Goal: Answer question/provide support: Share knowledge or assist other users

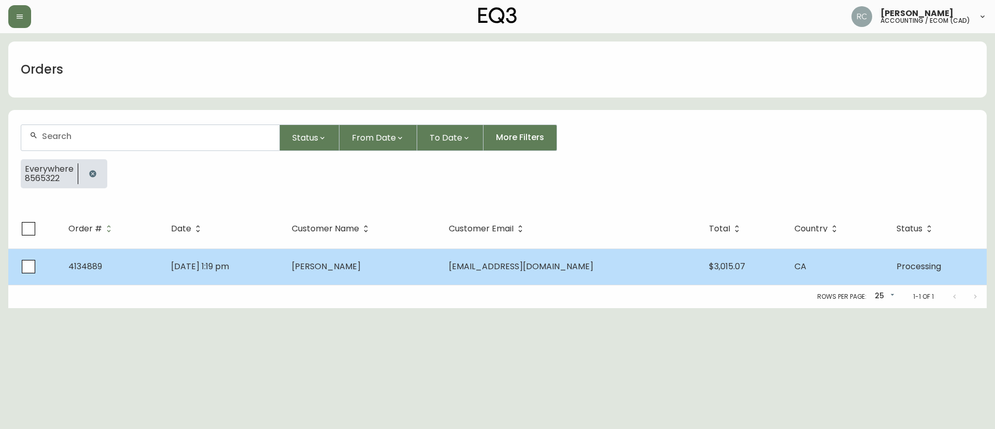
drag, startPoint x: 0, startPoint y: 0, endPoint x: 175, endPoint y: 274, distance: 325.3
click at [180, 277] on td "[DATE] 1:19 pm" at bounding box center [223, 266] width 120 height 36
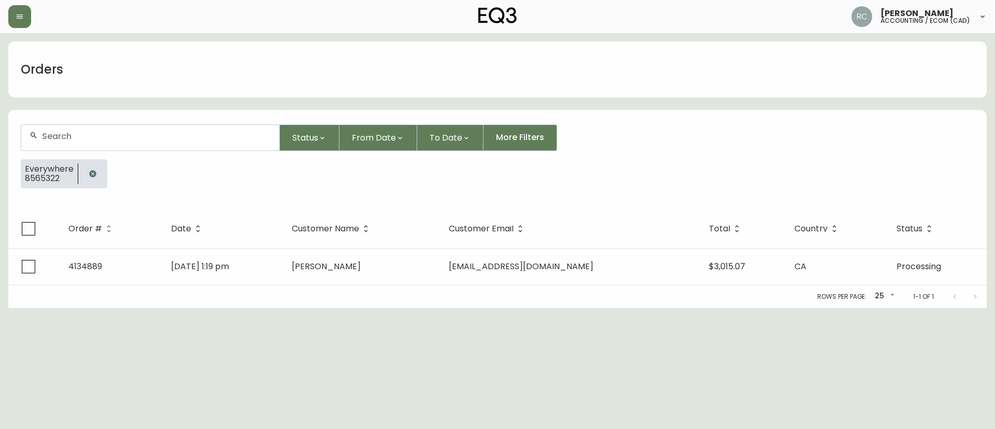
drag, startPoint x: 223, startPoint y: 87, endPoint x: 191, endPoint y: 142, distance: 63.4
click at [223, 87] on div "Orders" at bounding box center [497, 69] width 978 height 56
click at [93, 171] on icon "button" at bounding box center [92, 173] width 7 height 7
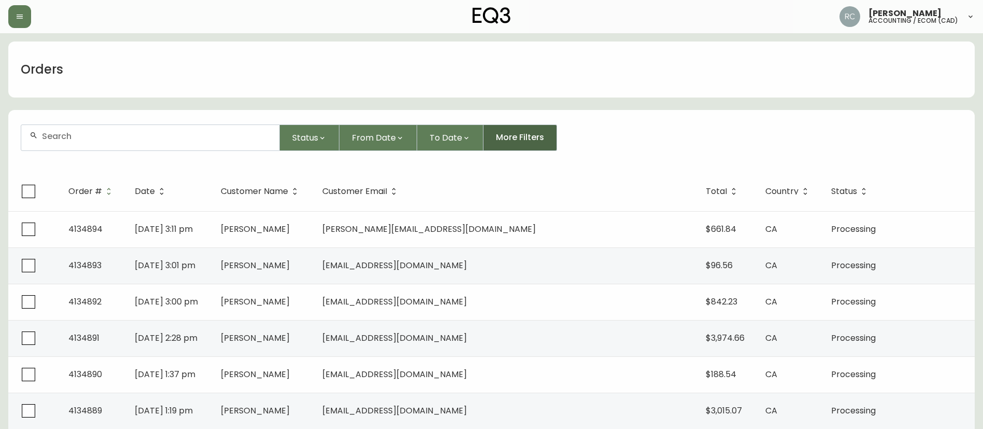
click at [531, 133] on span "More Filters" at bounding box center [520, 137] width 48 height 11
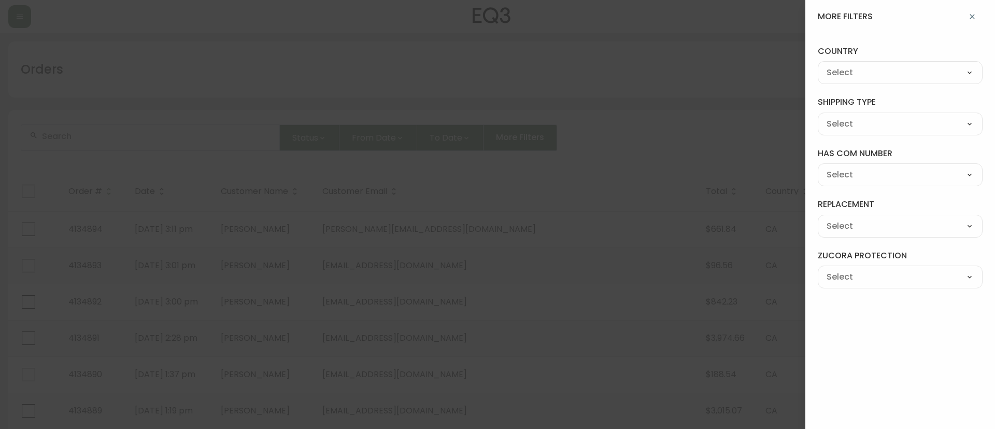
drag, startPoint x: 638, startPoint y: 65, endPoint x: 968, endPoint y: 24, distance: 333.1
click at [652, 61] on div at bounding box center [497, 214] width 995 height 429
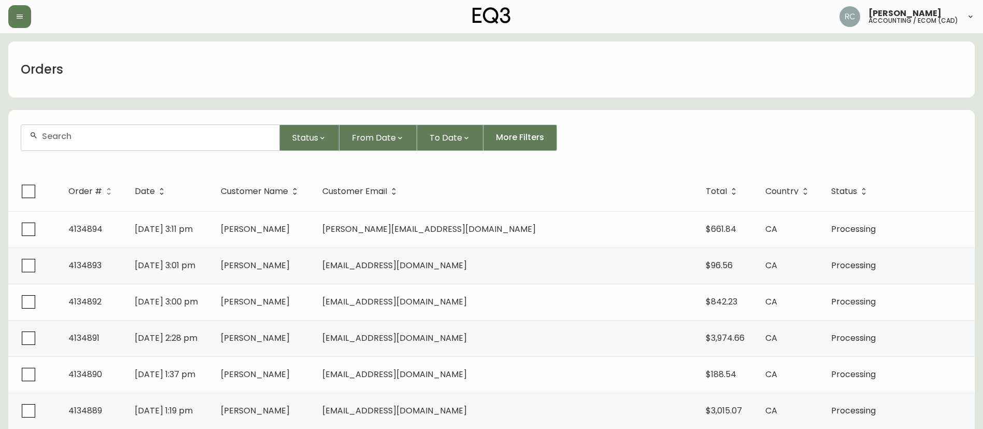
click at [437, 60] on div "Orders" at bounding box center [491, 69] width 966 height 56
click at [248, 86] on div "Orders" at bounding box center [491, 69] width 966 height 56
click at [263, 83] on div "Orders" at bounding box center [491, 69] width 966 height 56
click at [426, 65] on div "Orders" at bounding box center [491, 69] width 966 height 56
click at [453, 77] on div "Orders" at bounding box center [491, 69] width 966 height 56
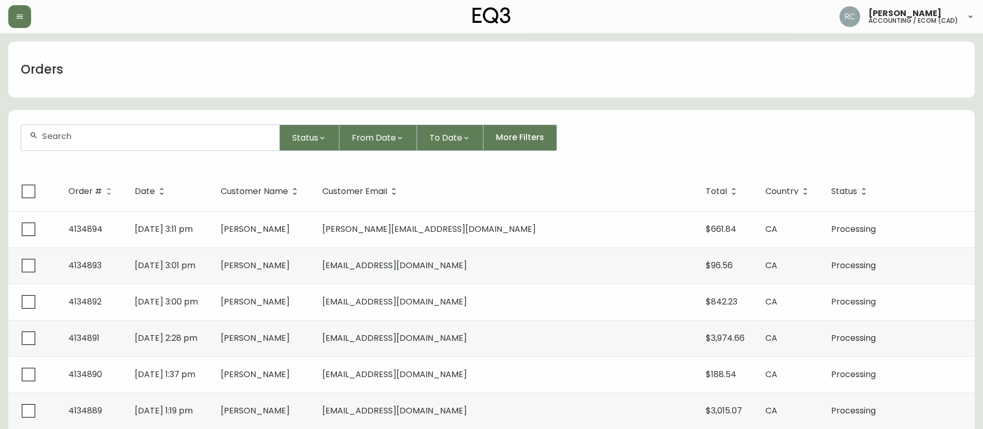
click at [453, 77] on div "Orders" at bounding box center [491, 69] width 966 height 56
paste input "4134880"
click at [119, 140] on input "text" at bounding box center [156, 136] width 229 height 10
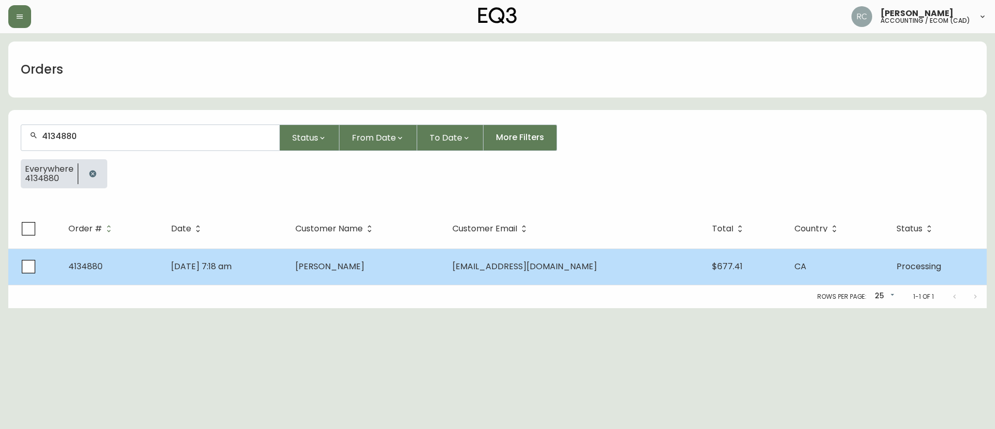
type input "4134880"
click at [232, 264] on span "[DATE] 7:18 am" at bounding box center [201, 266] width 61 height 12
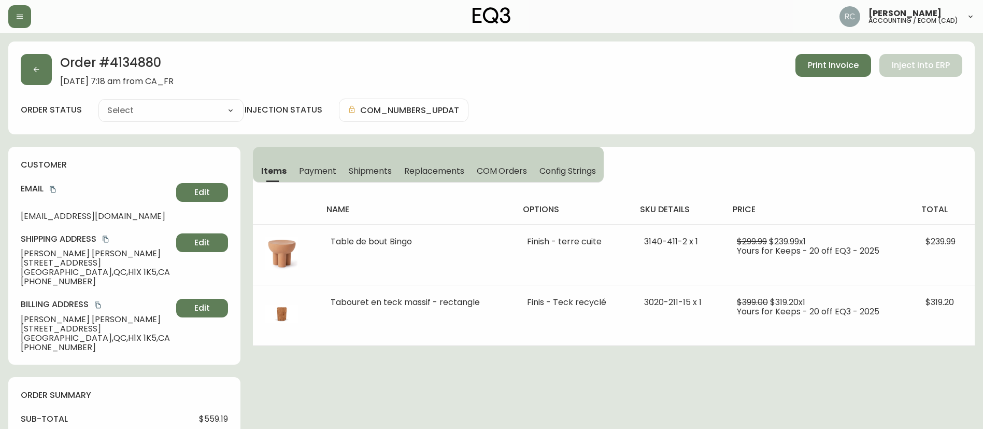
type input "Processing"
select select "PROCESSING"
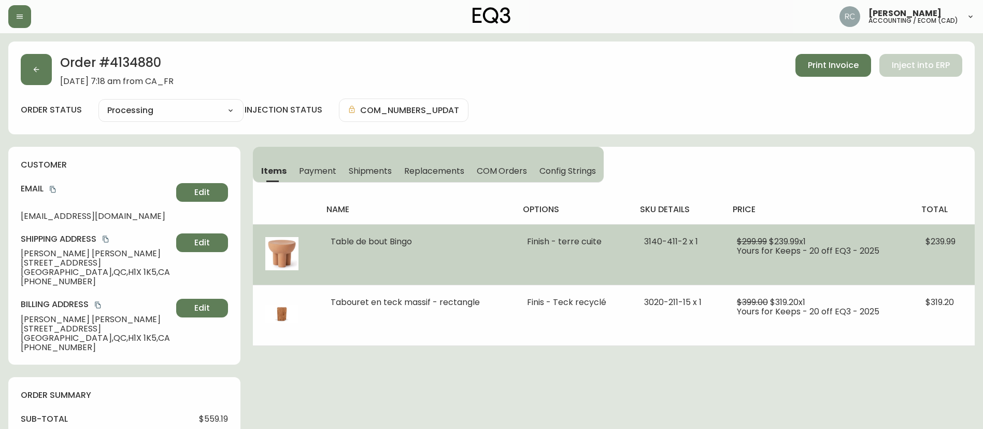
click at [359, 241] on span "Table de bout Bingo" at bounding box center [371, 241] width 81 height 12
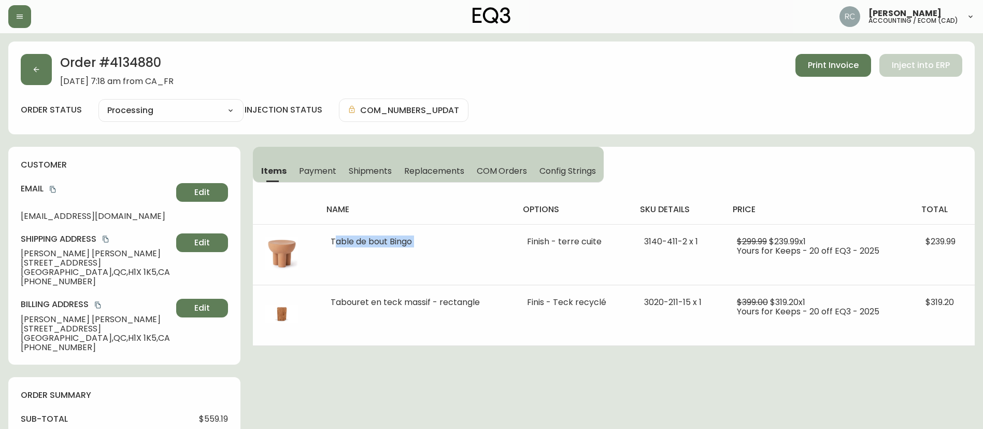
copy span "Table de bout Bingo"
click at [597, 93] on div "Order # 4134880 August 27, 2025 at 7:18 am from CA_FR Print Invoice Inject into…" at bounding box center [491, 87] width 966 height 93
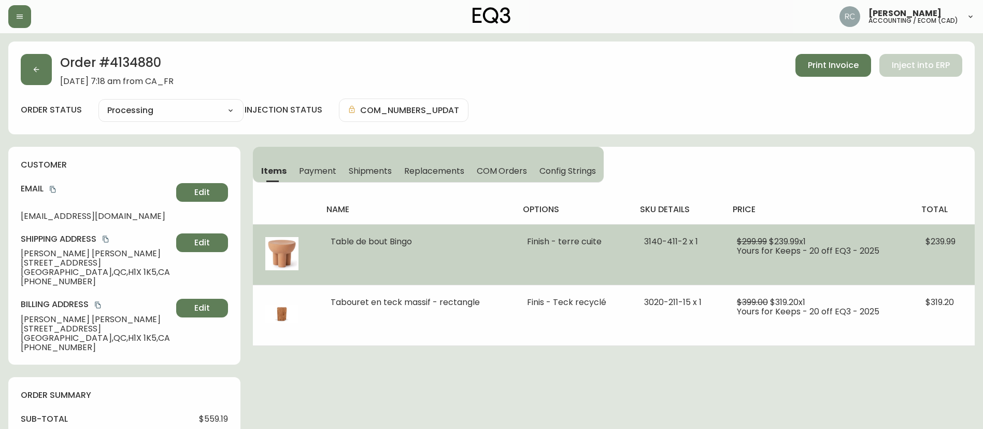
click at [787, 237] on span "$239.99 x 1" at bounding box center [787, 241] width 37 height 12
copy span "239.99"
click at [746, 237] on span "$299.99" at bounding box center [752, 241] width 30 height 12
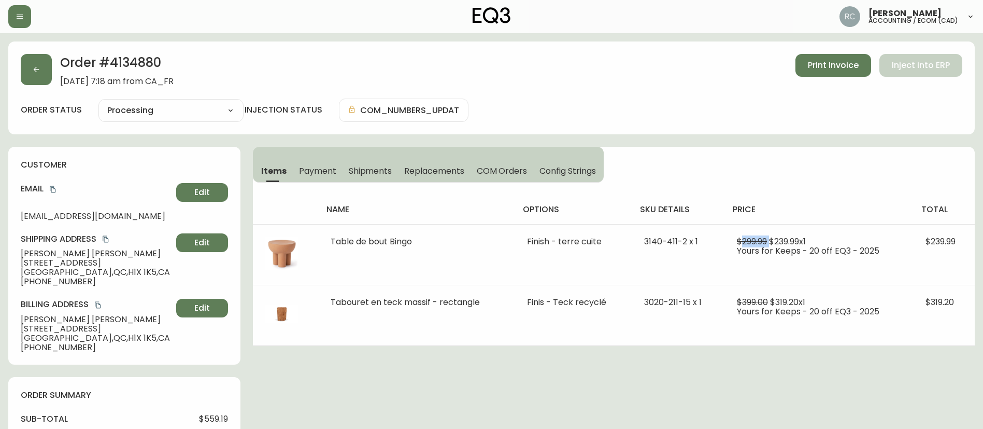
copy span "299.99"
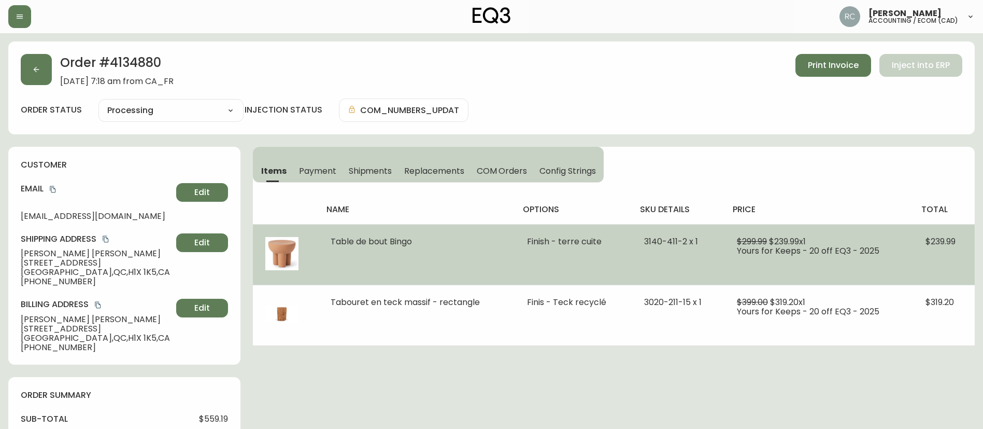
click at [381, 238] on span "Table de bout Bingo" at bounding box center [371, 241] width 81 height 12
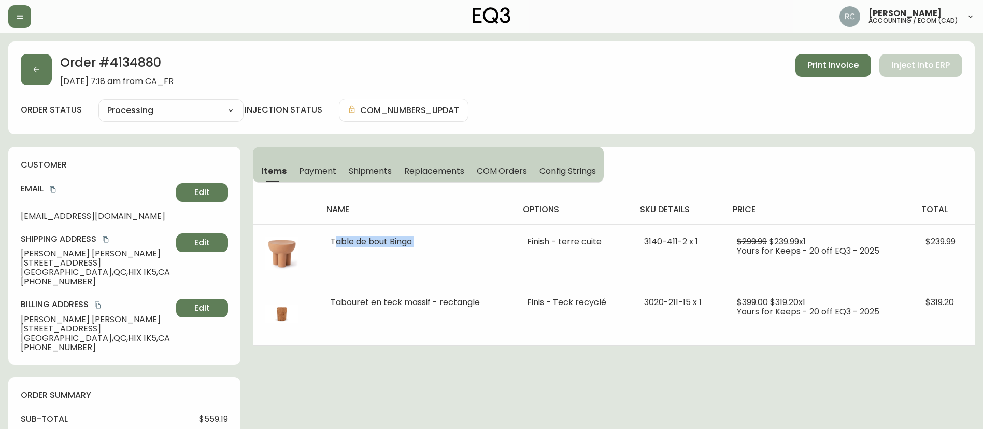
copy span "Table de bout Bingo"
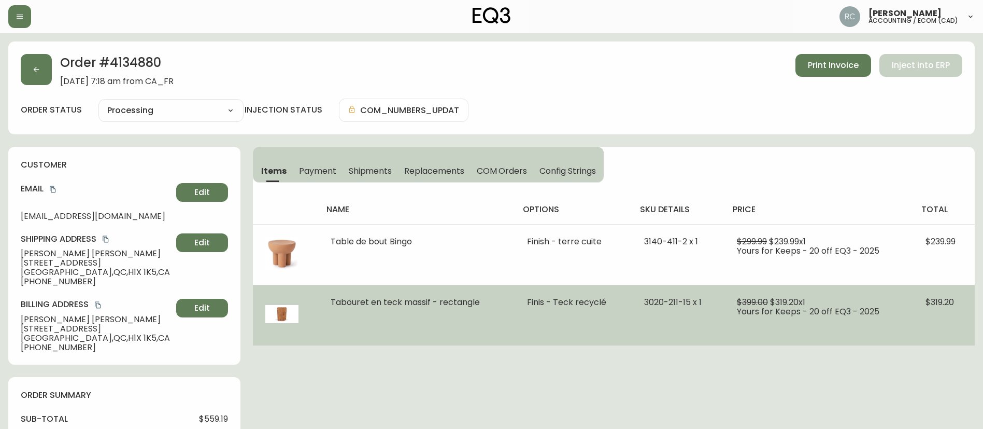
click at [427, 308] on td "Tabouret en teck massif - rectangle" at bounding box center [416, 314] width 196 height 61
click at [428, 304] on span "Tabouret en teck massif - rectangle" at bounding box center [405, 302] width 149 height 12
click at [429, 304] on span "Tabouret en teck massif - rectangle" at bounding box center [405, 302] width 149 height 12
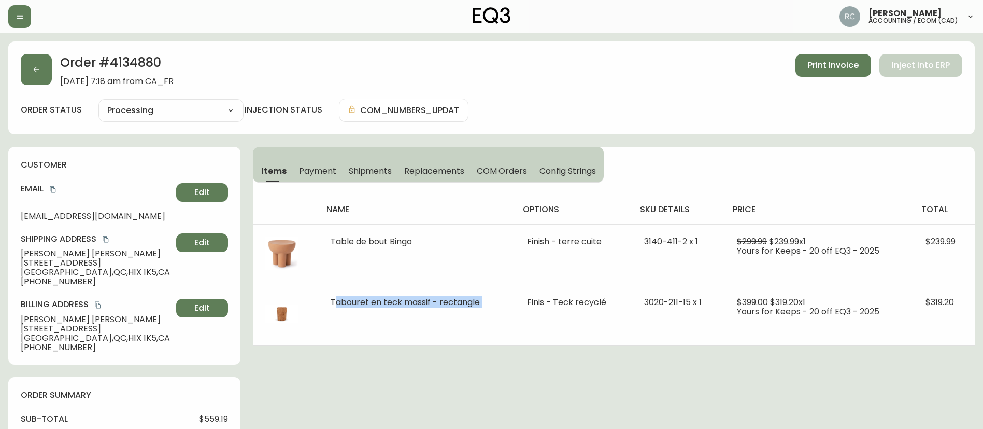
copy span "Tabouret en teck massif - rectangle"
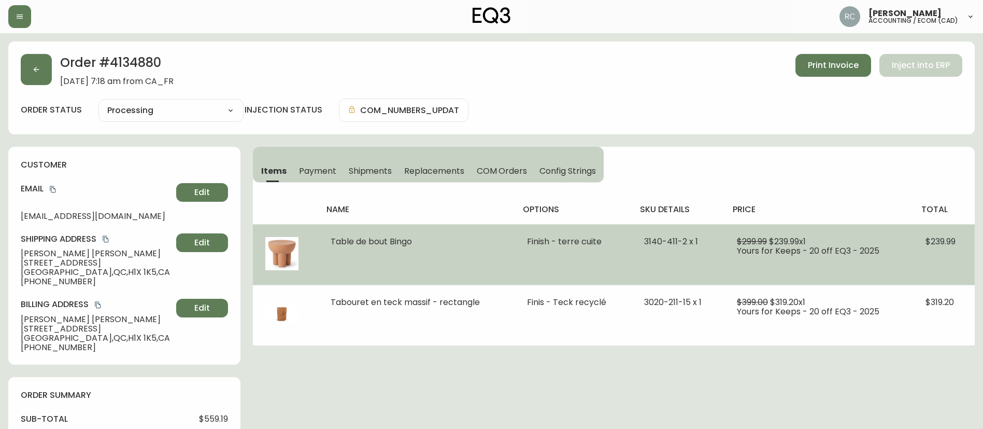
click at [411, 268] on td "Table de bout Bingo" at bounding box center [416, 254] width 196 height 61
click at [759, 240] on span "$299.99" at bounding box center [752, 241] width 30 height 12
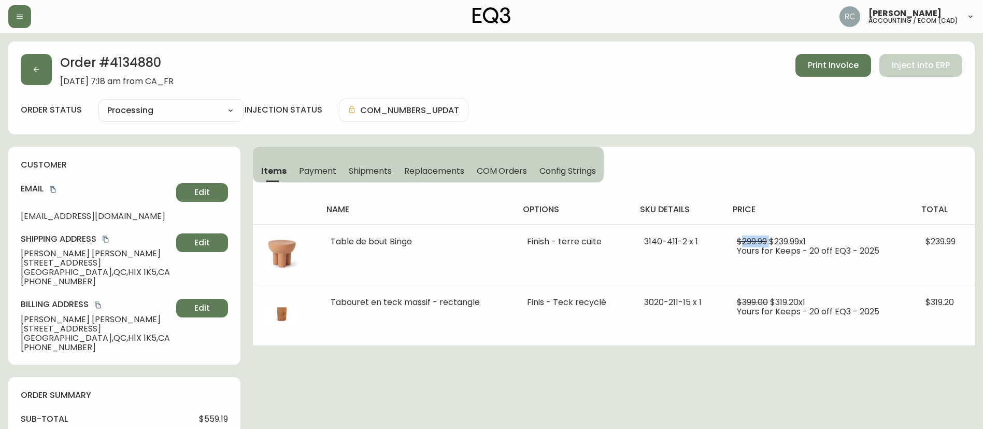
copy span "299.99"
drag, startPoint x: 312, startPoint y: 168, endPoint x: 414, endPoint y: 157, distance: 101.6
click at [312, 168] on span "Payment" at bounding box center [317, 170] width 37 height 11
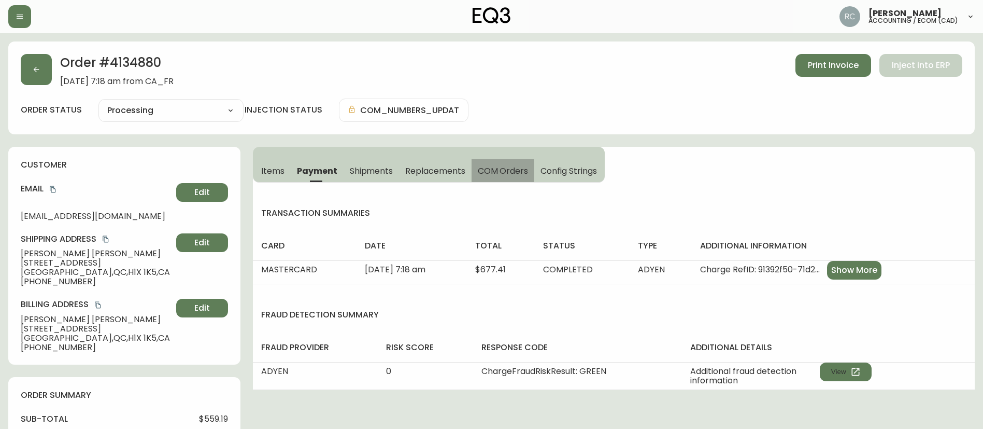
click at [485, 162] on button "COM Orders" at bounding box center [503, 170] width 63 height 23
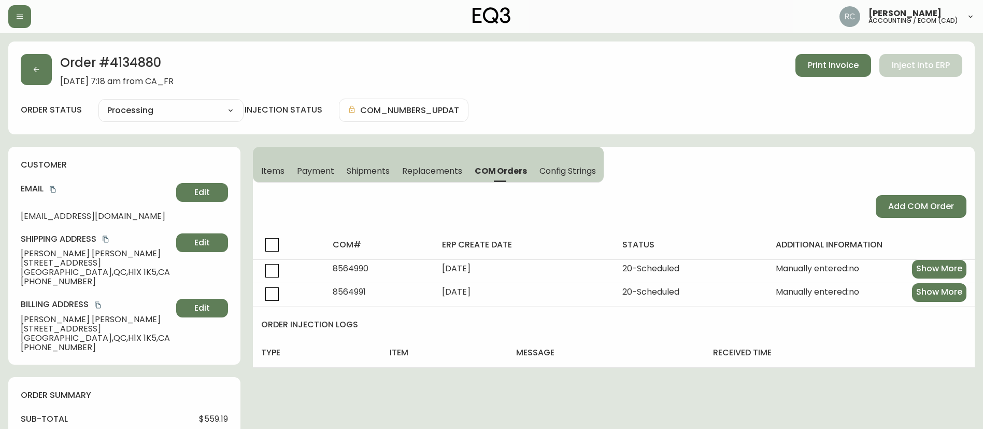
click at [614, 114] on div "order status Processing Cancelled Fully Shipped Processing Partially Shipped in…" at bounding box center [492, 109] width 942 height 23
click at [129, 64] on h2 "Order # 4134880" at bounding box center [116, 65] width 113 height 23
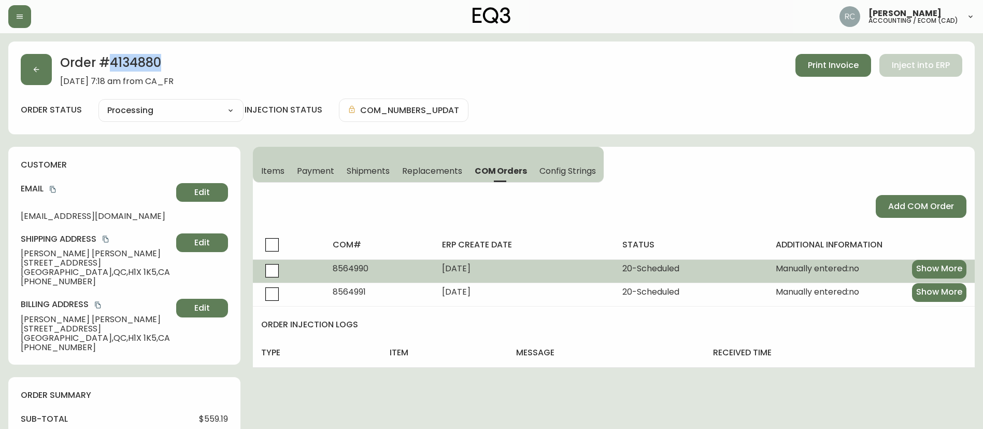
drag, startPoint x: 129, startPoint y: 64, endPoint x: 464, endPoint y: 266, distance: 391.7
click at [129, 65] on h2 "Order # 4134880" at bounding box center [116, 65] width 113 height 23
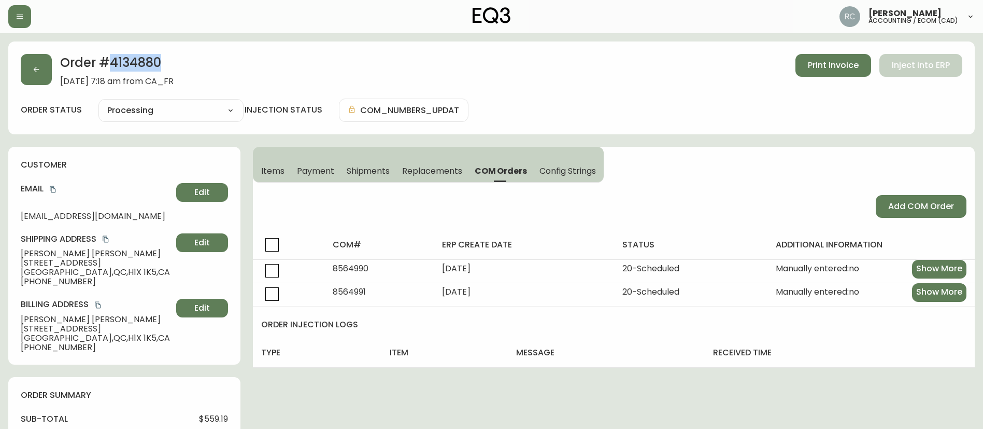
copy h2 "4134880"
drag, startPoint x: 324, startPoint y: 173, endPoint x: 376, endPoint y: 176, distance: 52.4
click at [324, 174] on span "Payment" at bounding box center [315, 170] width 37 height 11
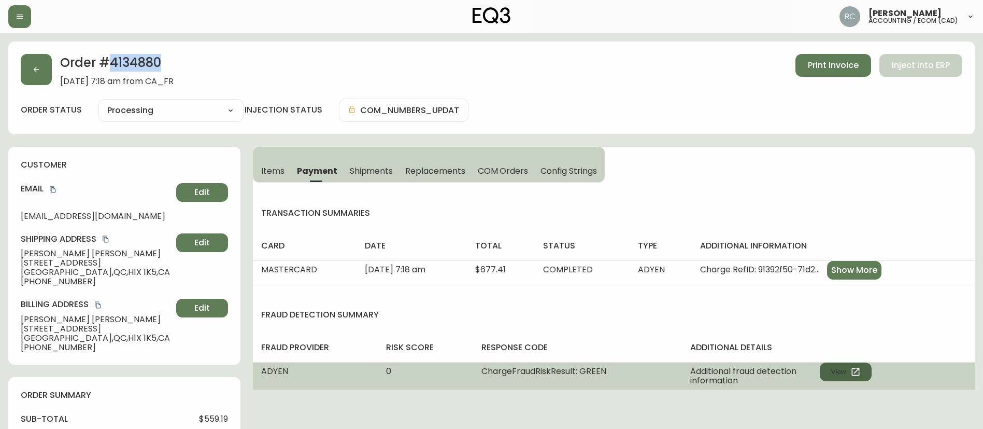
click at [855, 370] on icon "button" at bounding box center [855, 371] width 10 height 10
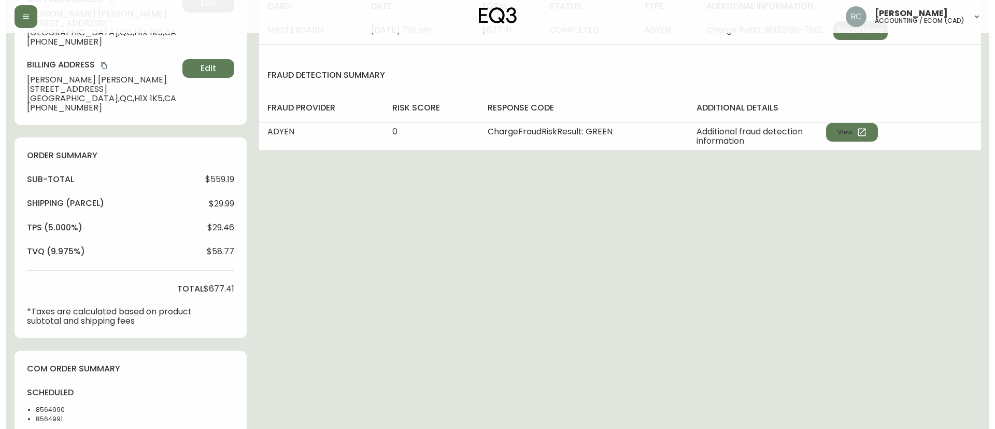
scroll to position [393, 0]
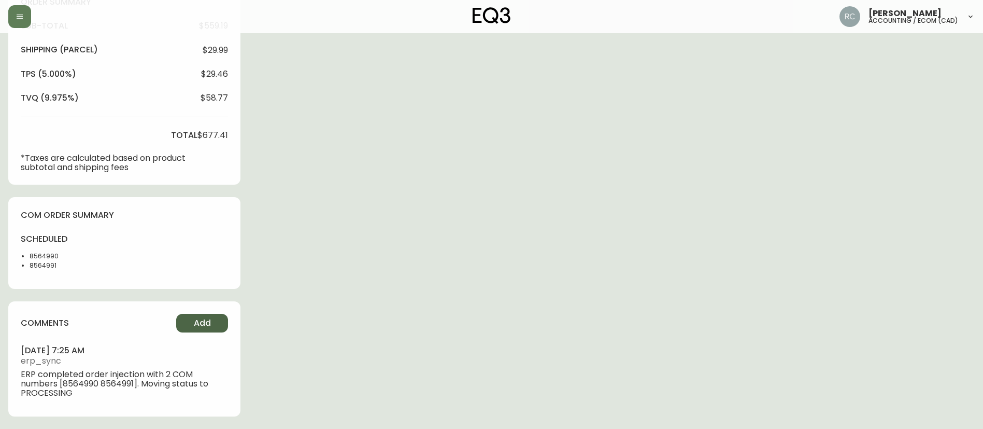
click at [197, 324] on span "Add" at bounding box center [202, 322] width 17 height 11
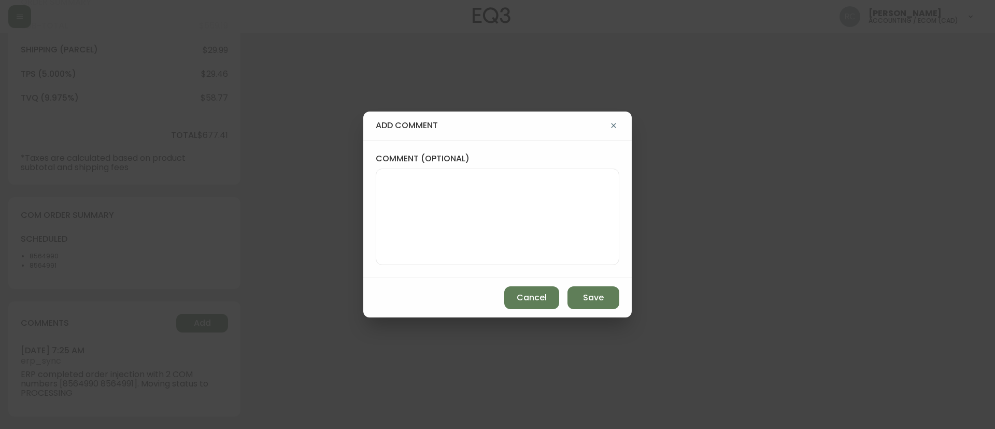
click at [524, 208] on textarea "comment (optional)" at bounding box center [497, 216] width 226 height 83
paste textarea "PRICE ADJUSTMENT - EQ3 Overstock Promo : Bingo, Bango, Bongo Now $99 TICKET# 82…"
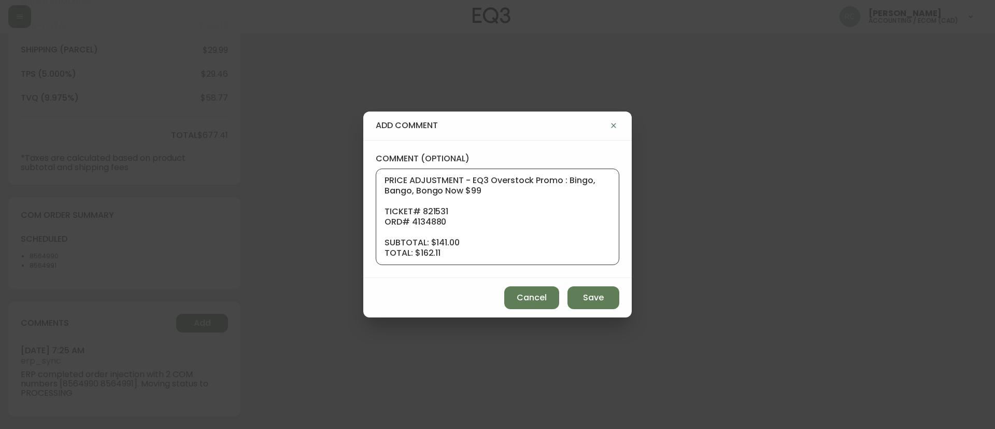
scroll to position [114, 0]
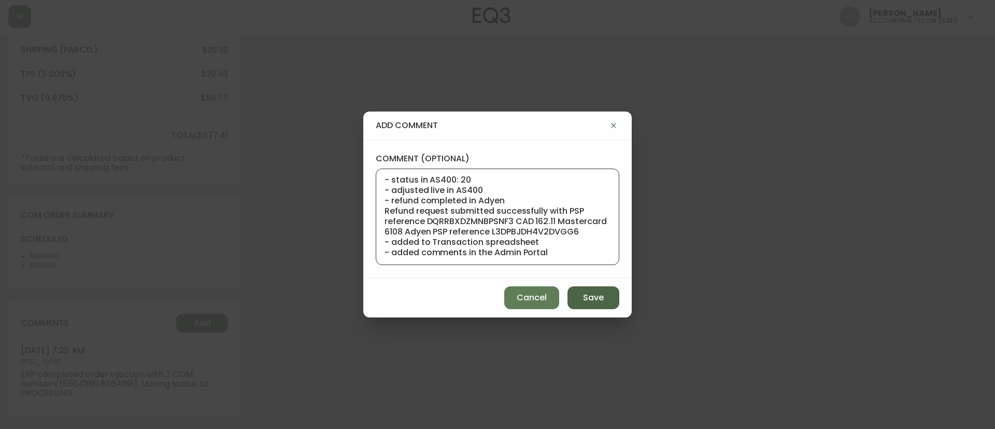
type textarea "PRICE ADJUSTMENT - EQ3 Overstock Promo : Bingo, Bango, Bongo Now $99 TICKET# 82…"
click at [595, 297] on span "Save" at bounding box center [593, 297] width 21 height 11
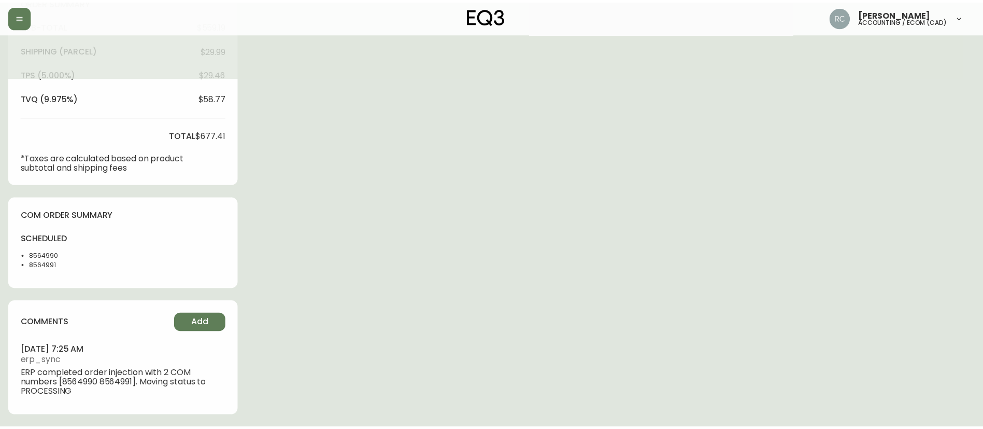
scroll to position [0, 0]
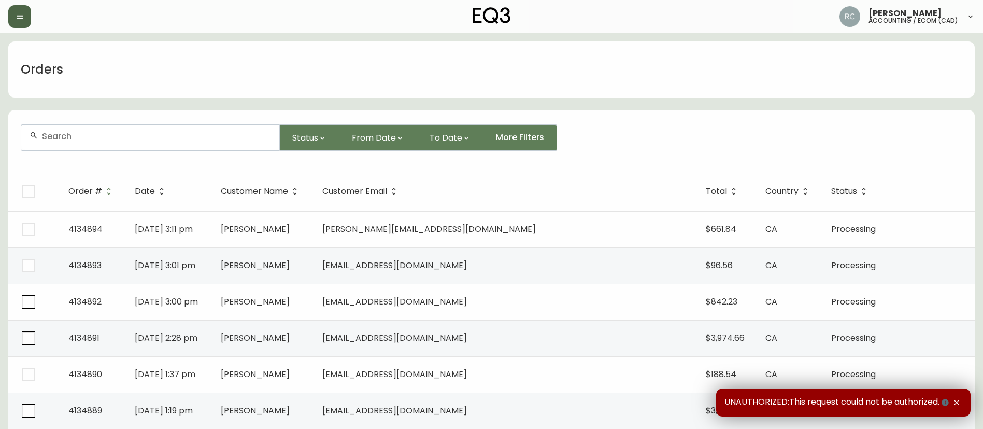
click at [9, 13] on button "button" at bounding box center [19, 16] width 23 height 23
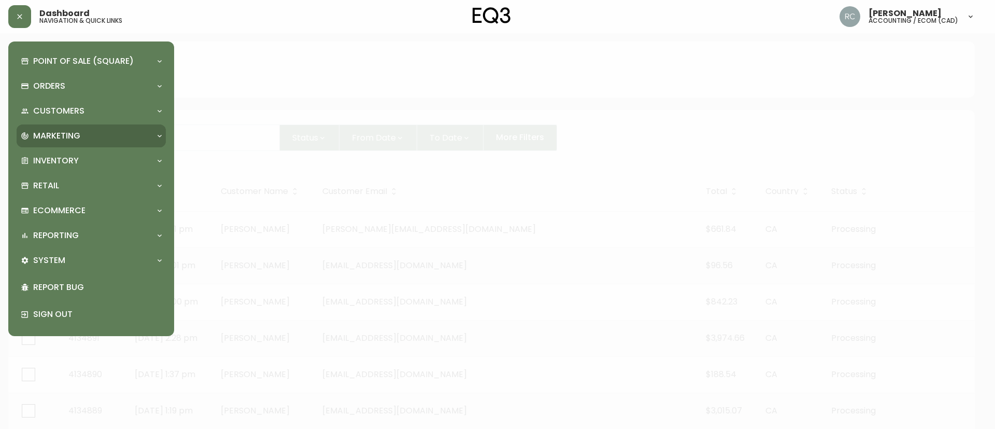
click at [97, 137] on div "Marketing" at bounding box center [86, 135] width 131 height 11
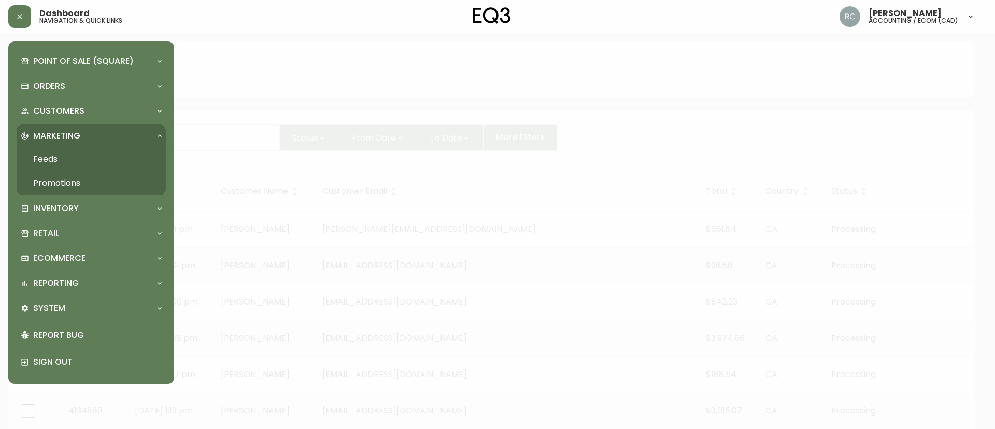
click at [49, 178] on link "Promotions" at bounding box center [91, 183] width 149 height 24
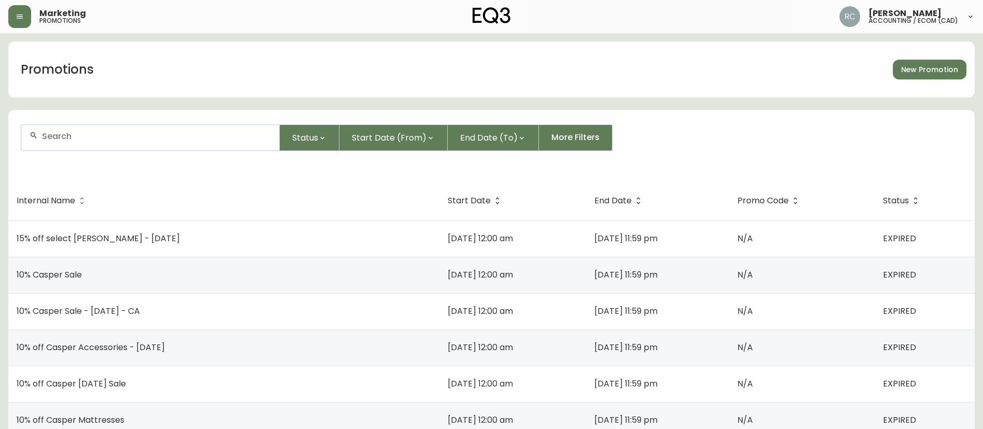
click at [131, 142] on div at bounding box center [150, 137] width 258 height 25
type input "bingo"
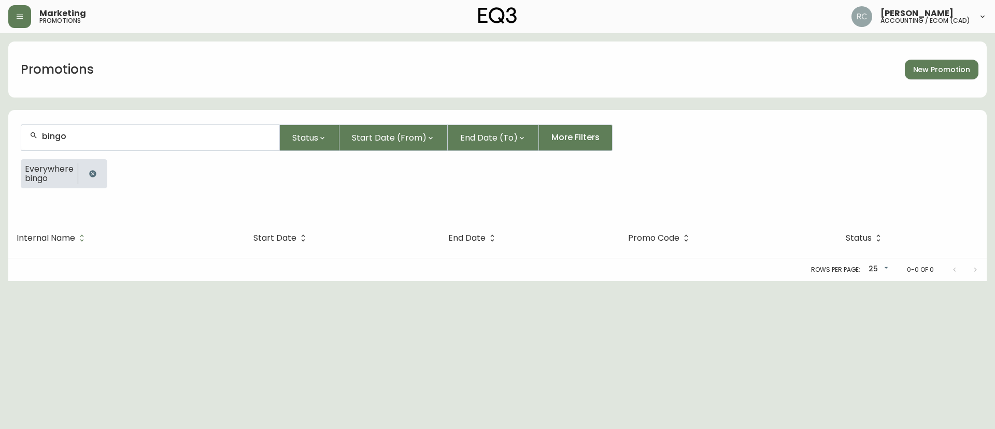
click at [96, 174] on button "button" at bounding box center [92, 173] width 21 height 21
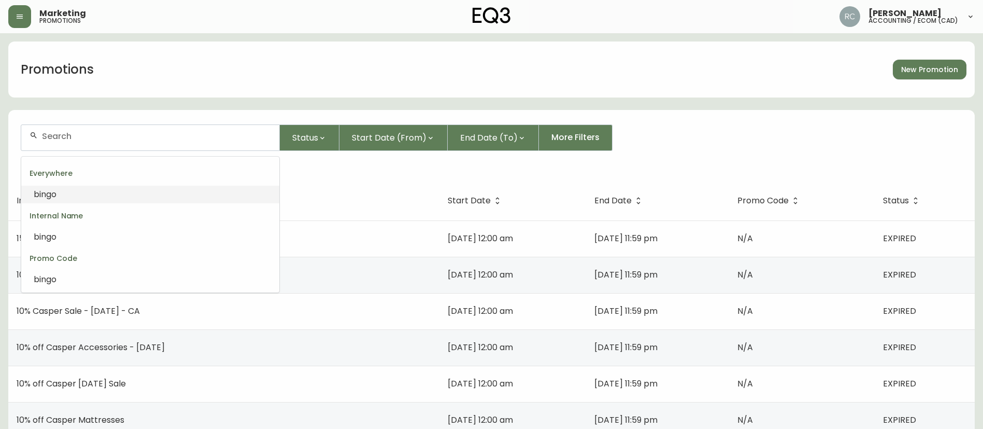
click at [114, 131] on input "text" at bounding box center [156, 136] width 229 height 10
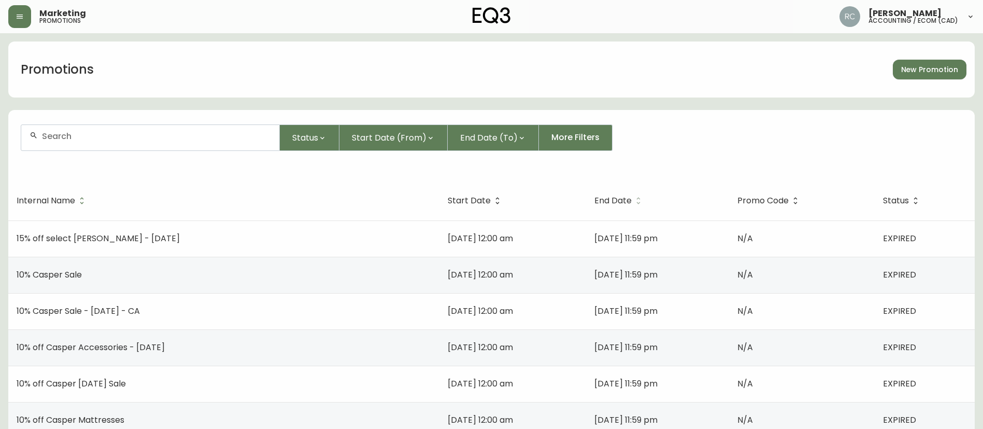
drag, startPoint x: 614, startPoint y: 200, endPoint x: 602, endPoint y: 196, distance: 12.5
click at [613, 200] on span "End Date" at bounding box center [612, 200] width 37 height 6
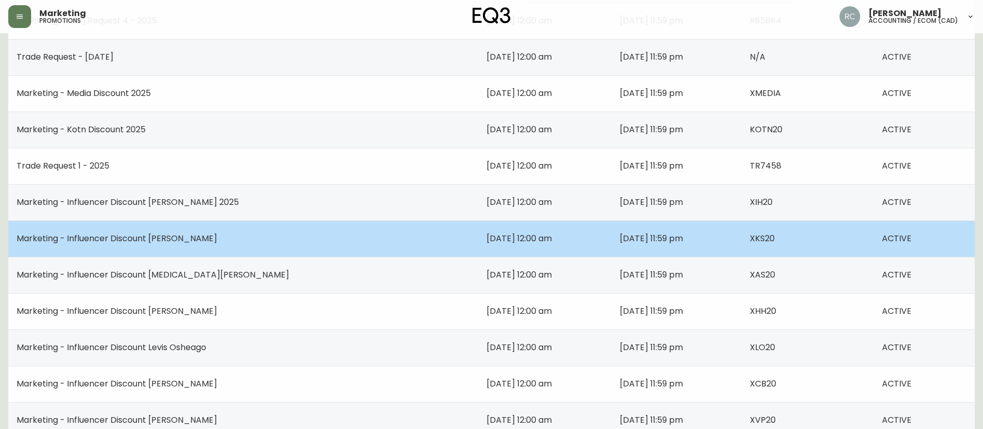
scroll to position [722, 0]
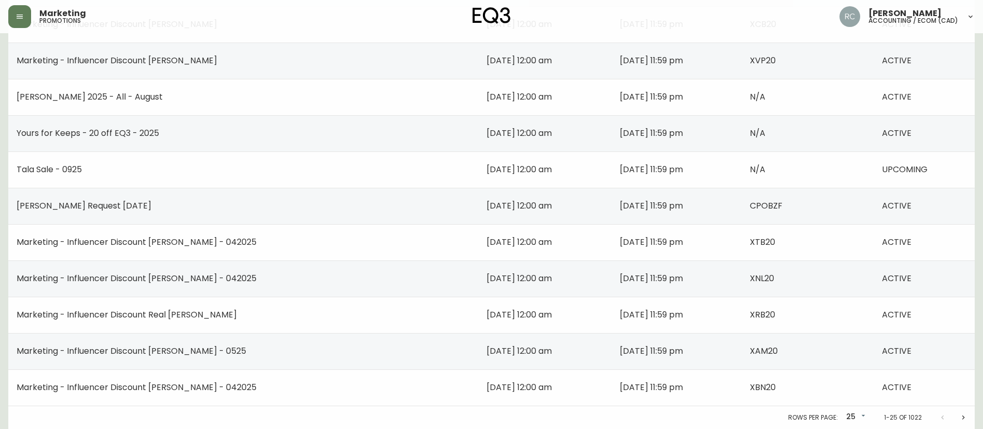
click at [968, 414] on button "Next page" at bounding box center [963, 417] width 21 height 21
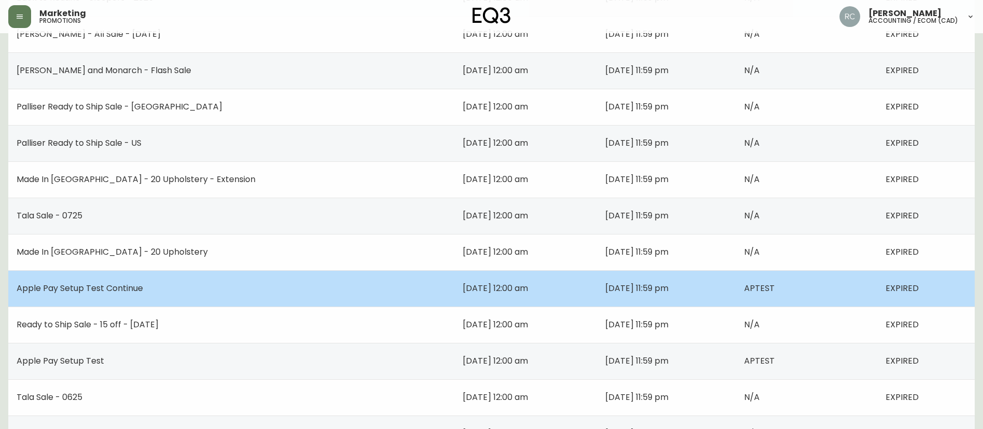
scroll to position [255, 0]
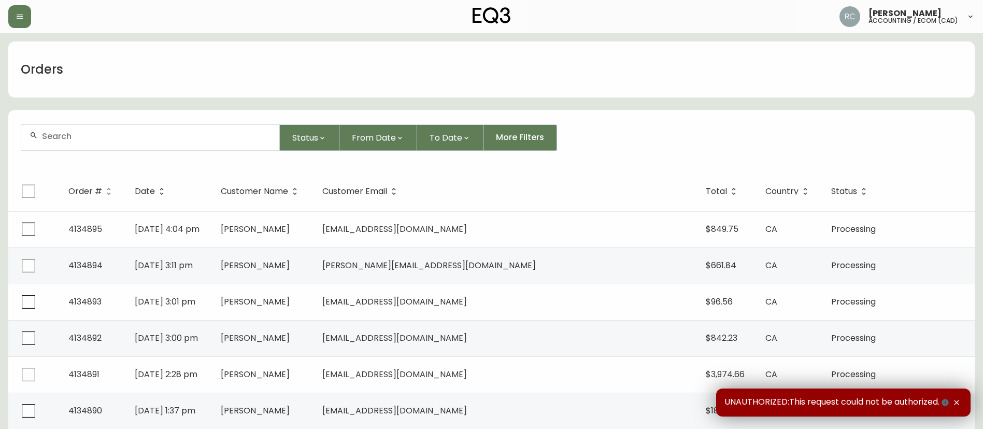
click at [72, 144] on div at bounding box center [150, 137] width 258 height 25
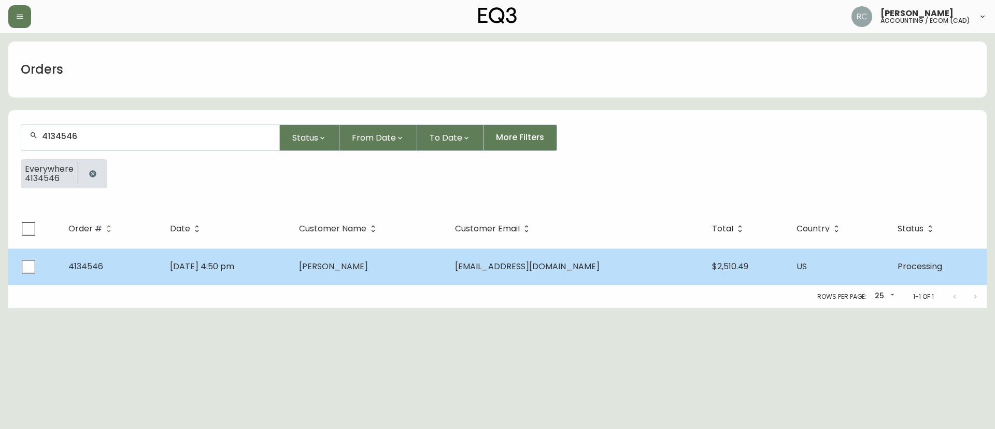
type input "4134546"
click at [280, 255] on td "Aug 06 2025, 4:50 pm" at bounding box center [226, 266] width 129 height 36
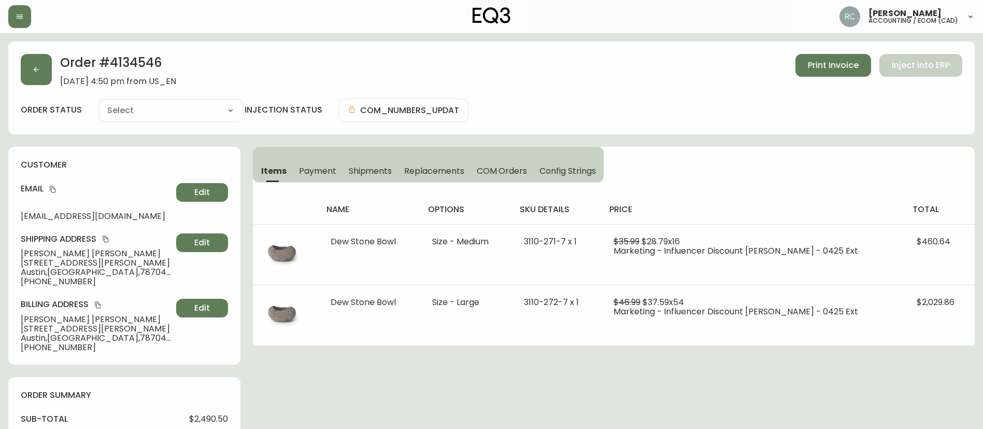
type input "Processing"
select select "PROCESSING"
click at [875, 160] on div "Items Payment Shipments Replacements COM Orders Config Strings name options sku…" at bounding box center [614, 246] width 722 height 199
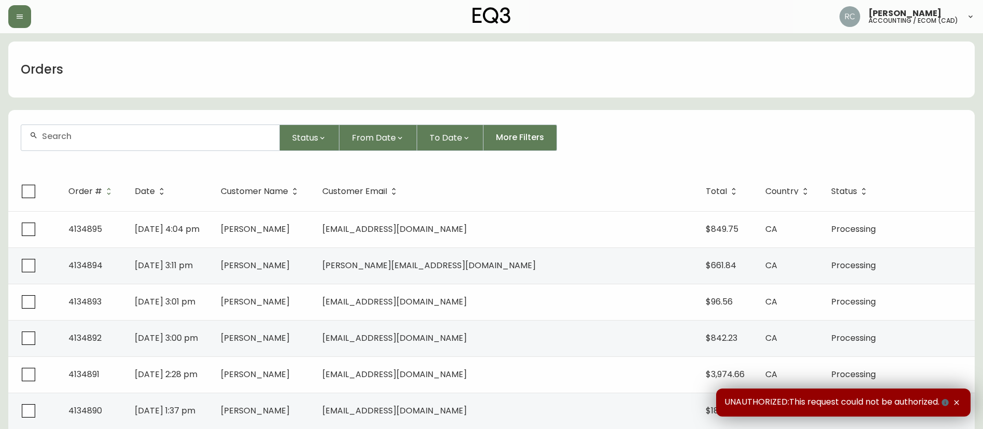
click at [102, 136] on input "text" at bounding box center [156, 136] width 229 height 10
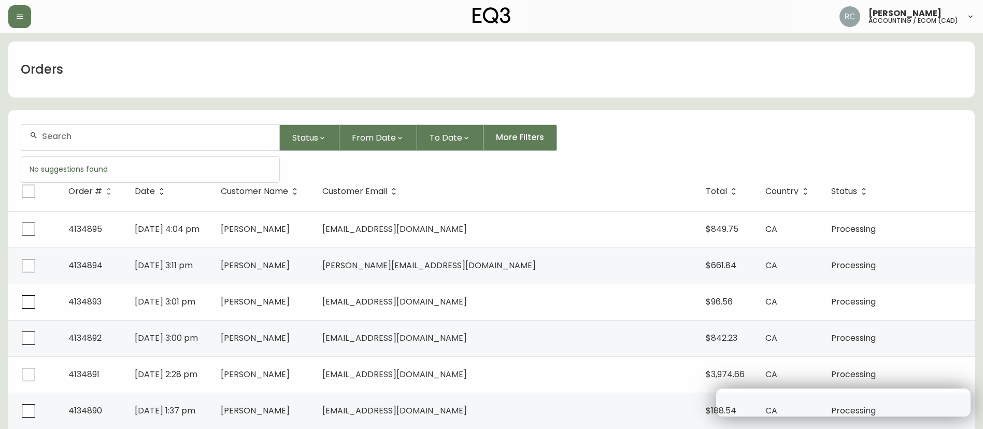
paste input "4134716"
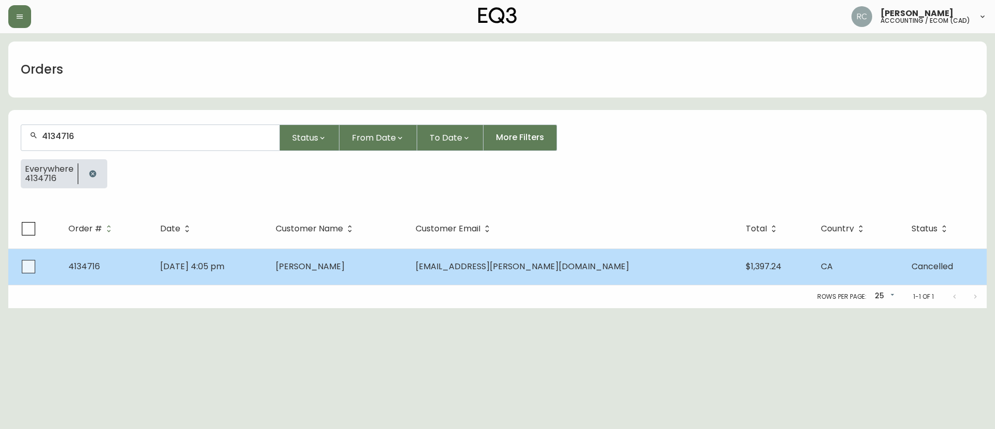
type input "4134716"
click at [407, 258] on td "Cynthia Liu" at bounding box center [337, 266] width 140 height 36
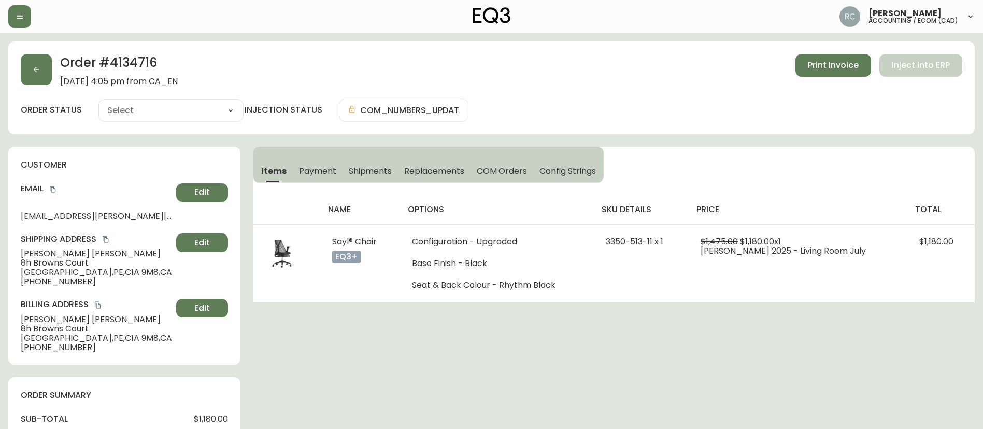
type input "Cancelled"
select select "CANCELLED"
click at [325, 173] on span "Payment" at bounding box center [317, 170] width 37 height 11
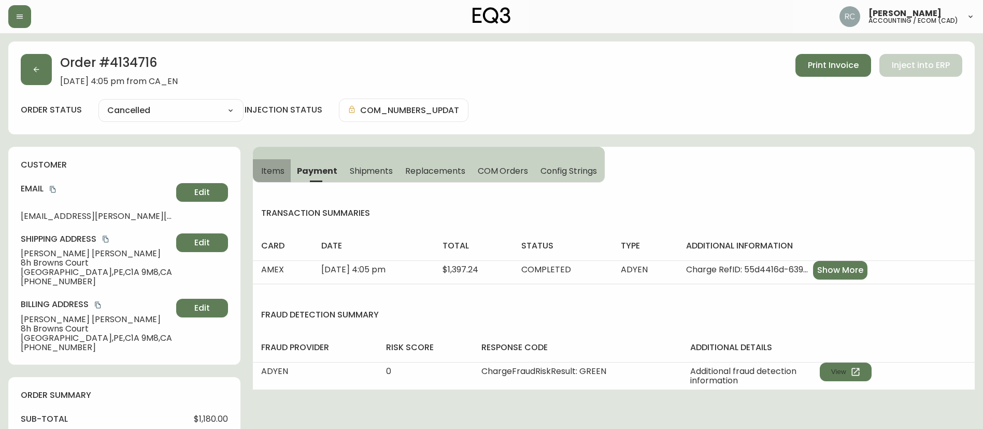
click at [266, 172] on span "Items" at bounding box center [272, 170] width 23 height 11
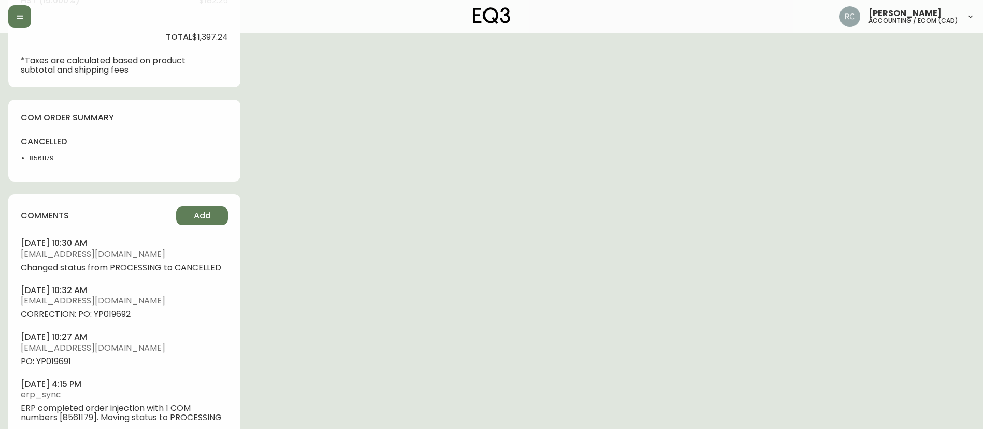
scroll to position [491, 0]
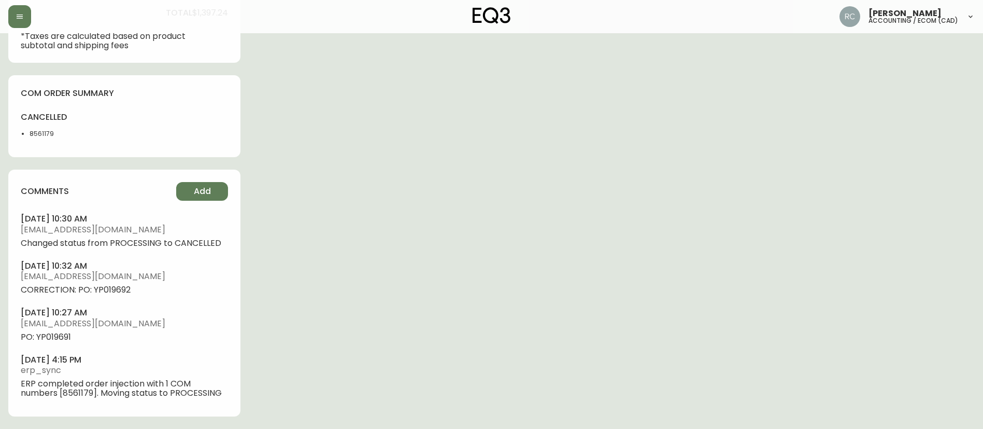
click at [49, 336] on span "PO: YP019691" at bounding box center [124, 336] width 207 height 9
click at [50, 336] on span "PO: YP019691" at bounding box center [124, 336] width 207 height 9
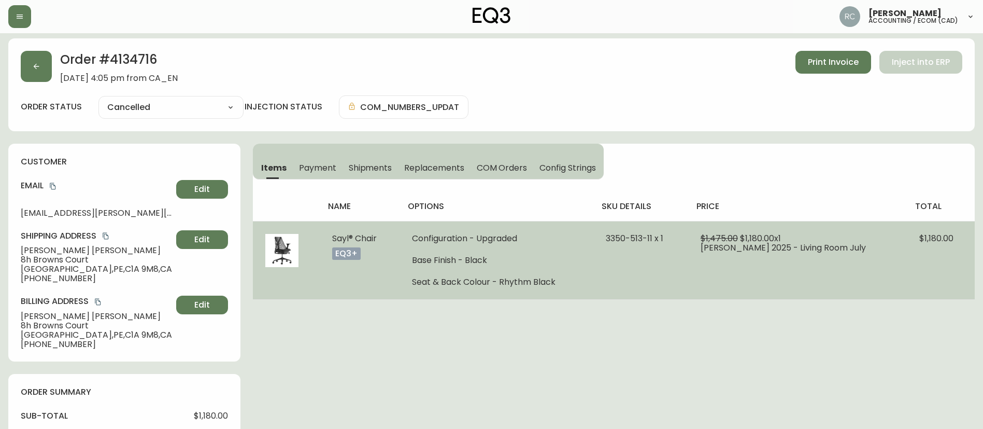
scroll to position [0, 0]
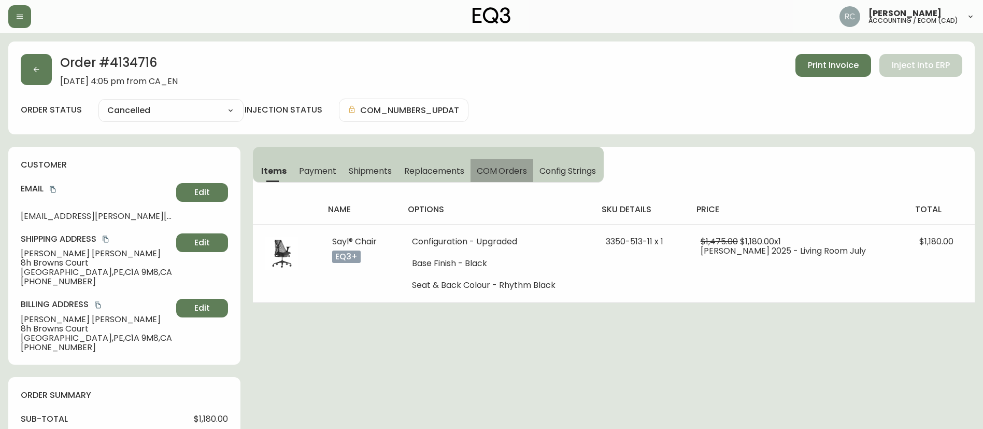
click at [481, 171] on span "COM Orders" at bounding box center [502, 170] width 51 height 11
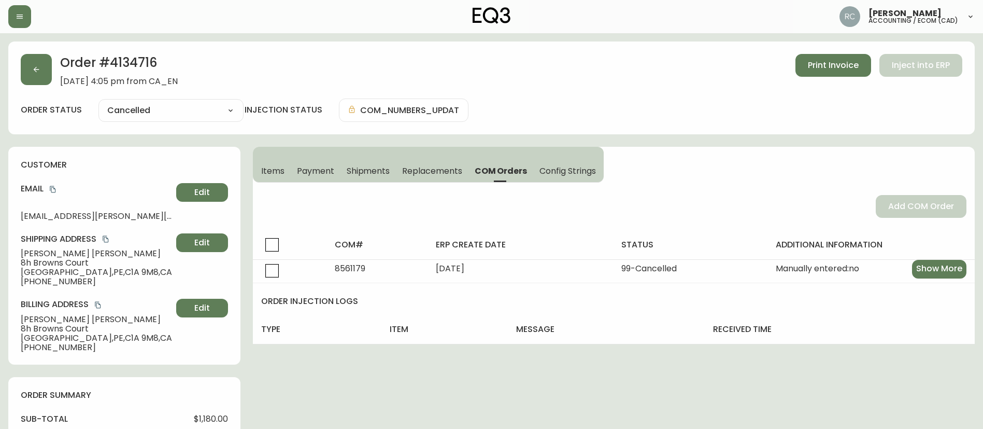
click at [258, 166] on button "Items" at bounding box center [272, 170] width 38 height 23
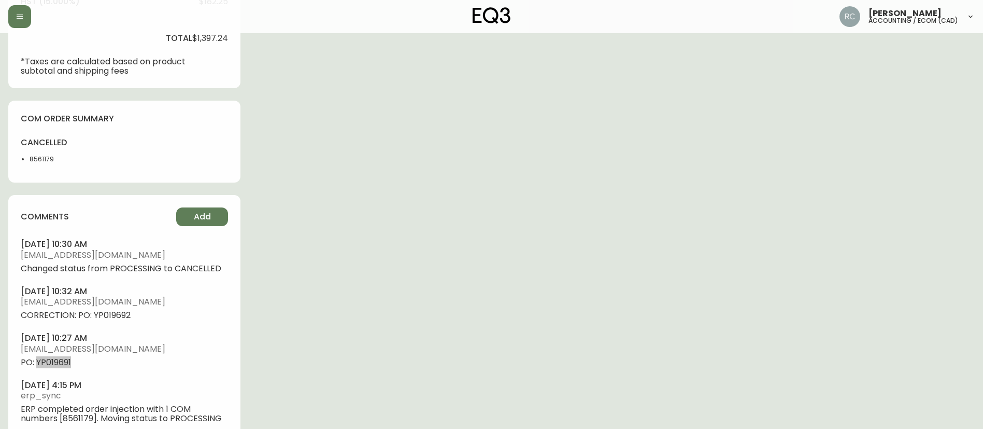
scroll to position [466, 0]
click at [52, 357] on span "PO: YP019691" at bounding box center [124, 361] width 207 height 9
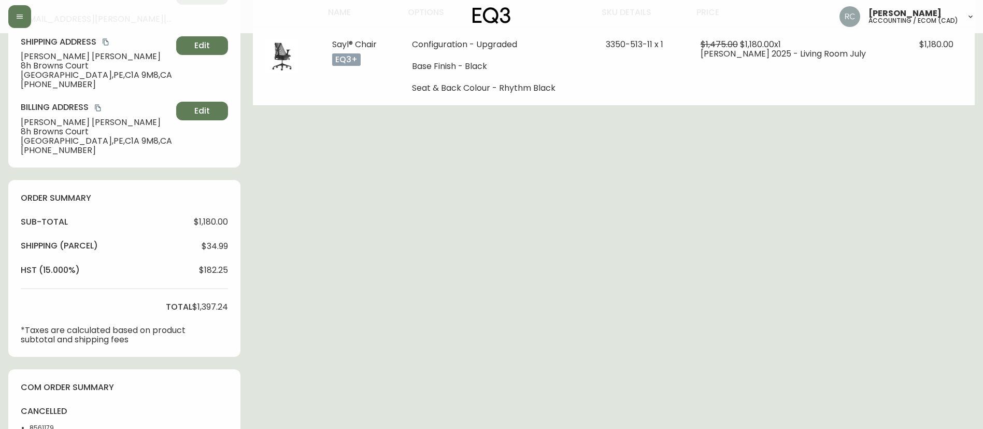
scroll to position [0, 0]
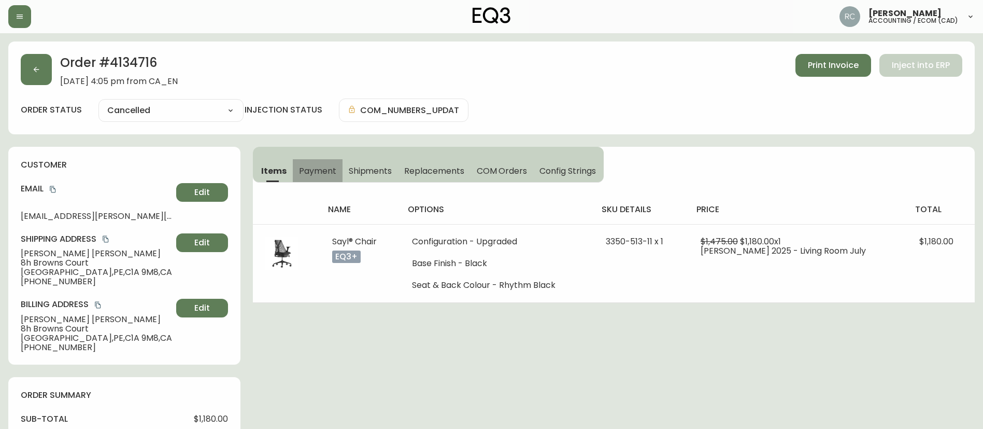
click at [307, 166] on span "Payment" at bounding box center [317, 170] width 37 height 11
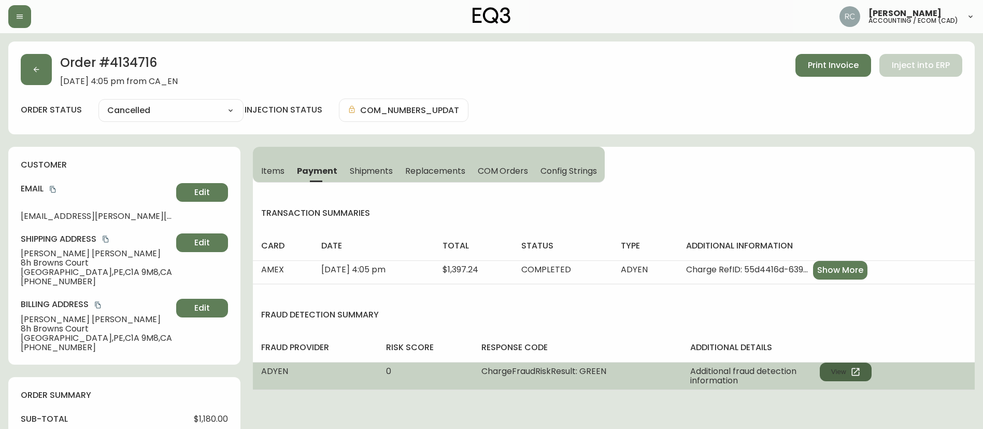
click at [837, 375] on button "View" at bounding box center [846, 371] width 52 height 19
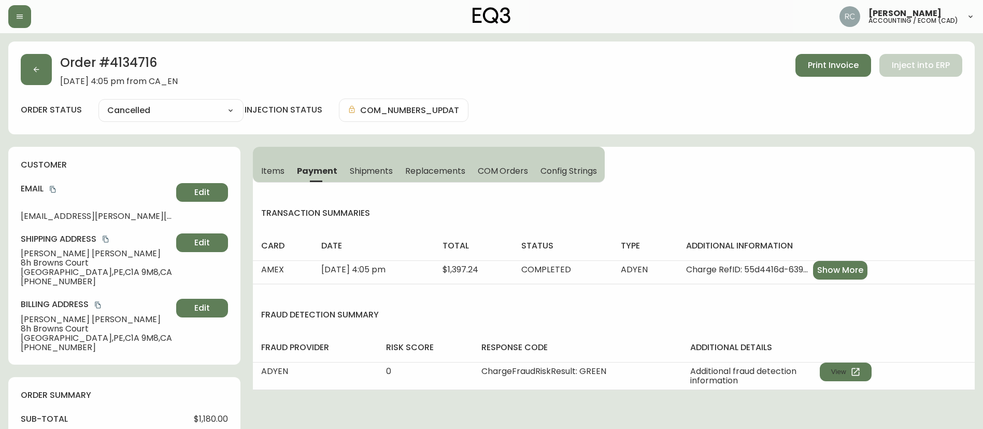
click at [205, 420] on span "$1,180.00" at bounding box center [211, 418] width 34 height 9
copy span "1,180.00"
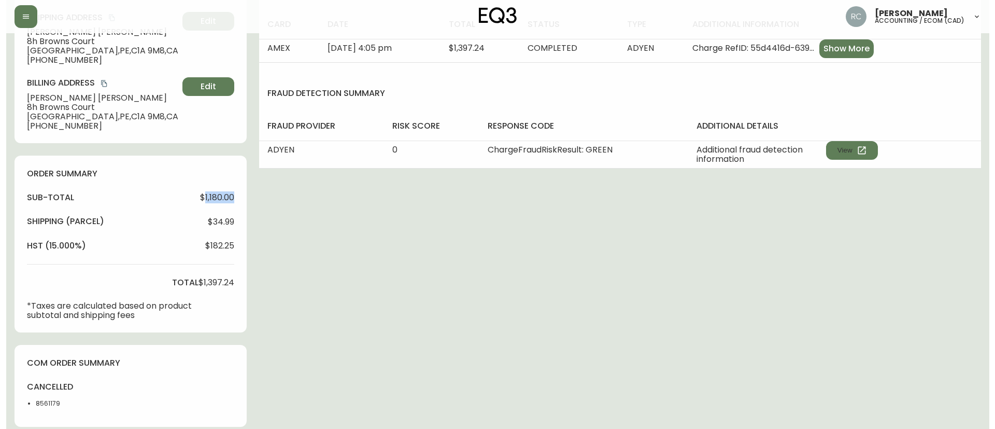
scroll to position [491, 0]
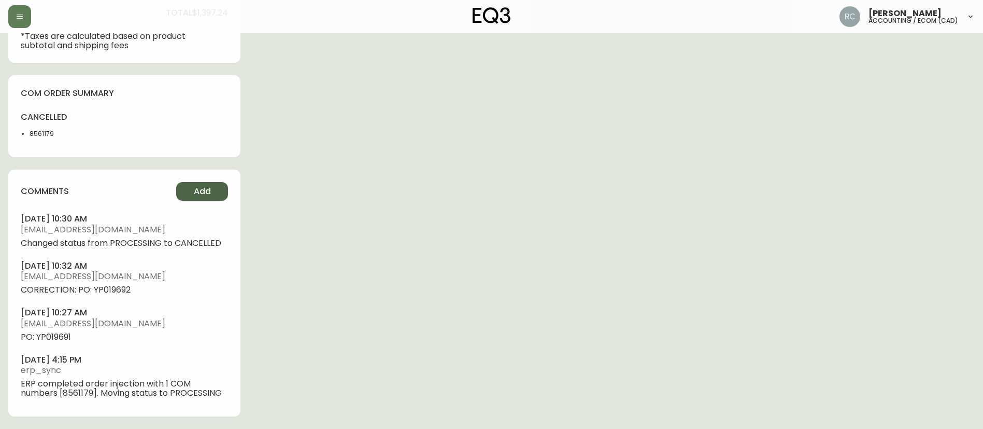
click at [204, 192] on span "Add" at bounding box center [202, 191] width 17 height 11
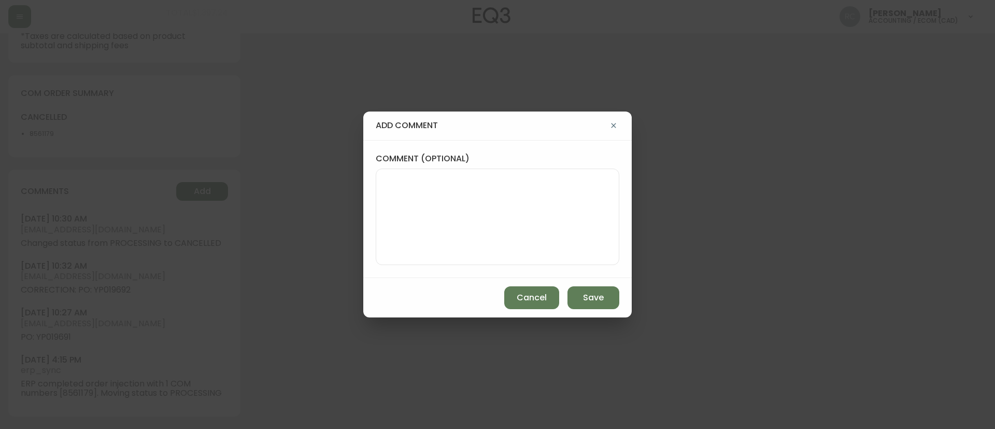
click at [505, 203] on textarea "comment (optional)" at bounding box center [497, 216] width 226 height 83
paste textarea "CANCELLATION - CHANGE OF MIND TICKET# 823539 ORD# 4134716 - status in AS400: 99…"
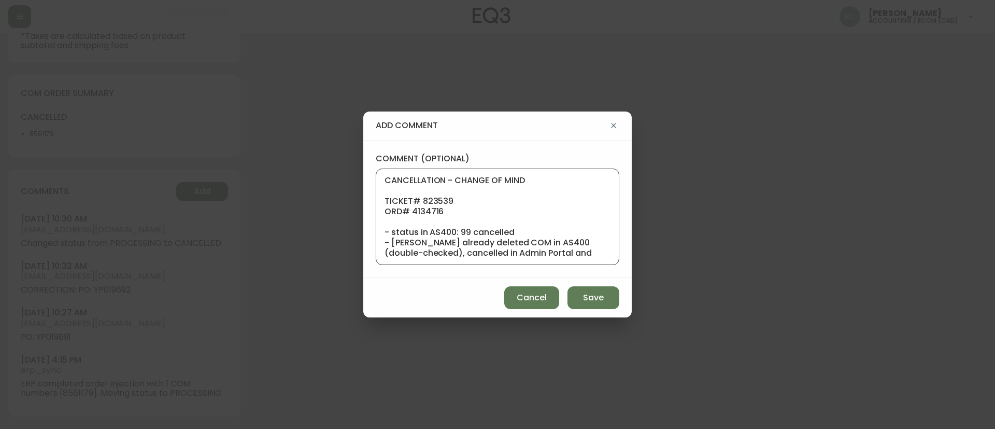
scroll to position [114, 0]
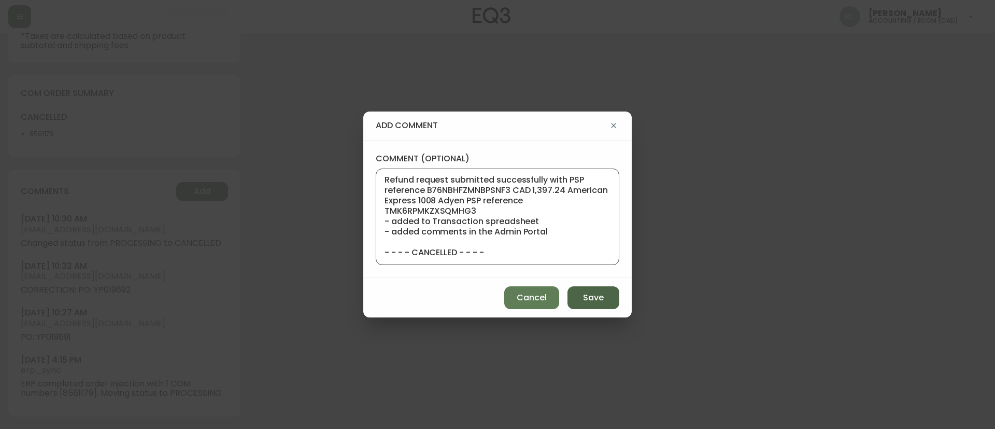
type textarea "CANCELLATION - CHANGE OF MIND TICKET# 823539 ORD# 4134716 - status in AS400: 99…"
click at [609, 296] on button "Save" at bounding box center [593, 297] width 52 height 23
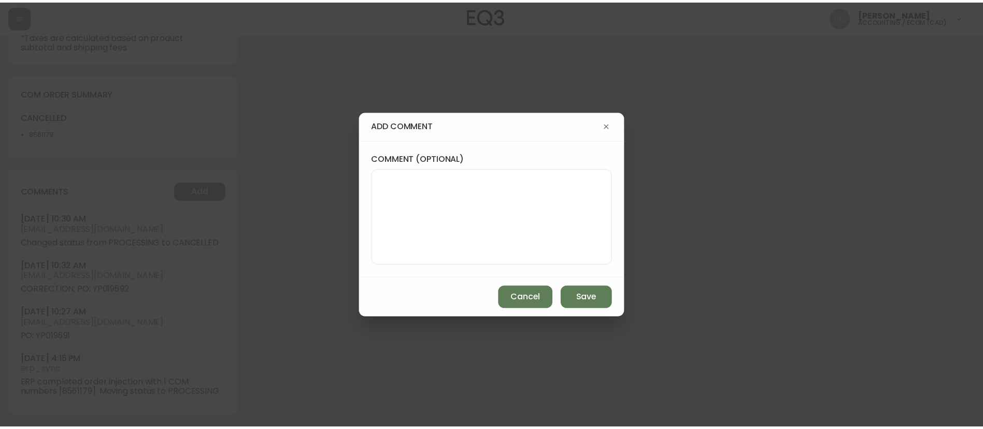
scroll to position [0, 0]
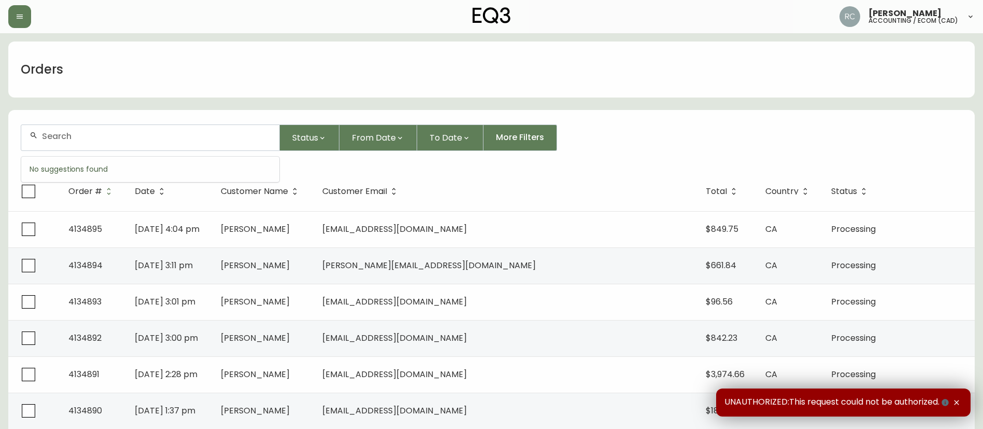
click at [189, 138] on input "text" at bounding box center [156, 136] width 229 height 10
paste input "4132514"
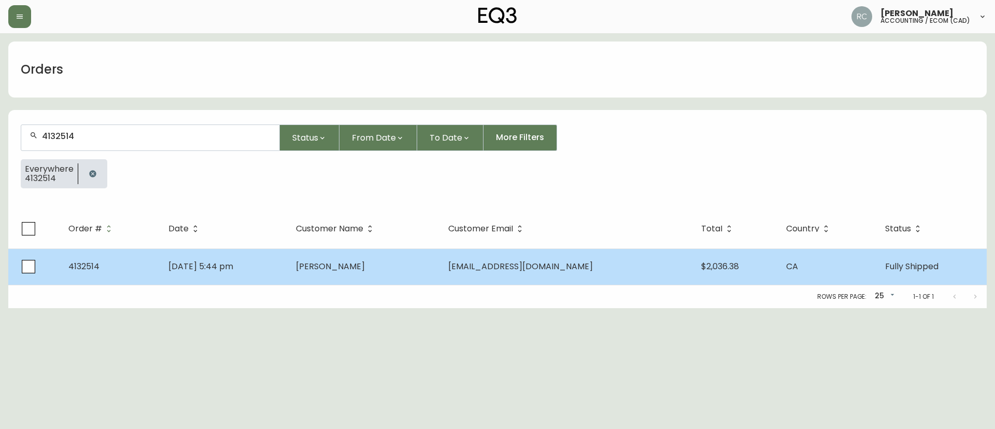
type input "4132514"
click at [288, 269] on td "[DATE] 5:44 pm" at bounding box center [223, 266] width 127 height 36
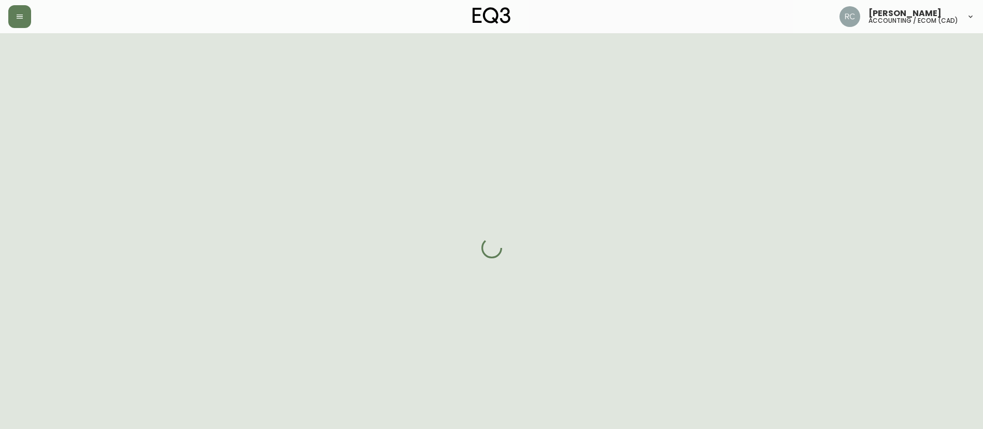
select select "FULLY_SHIPPED"
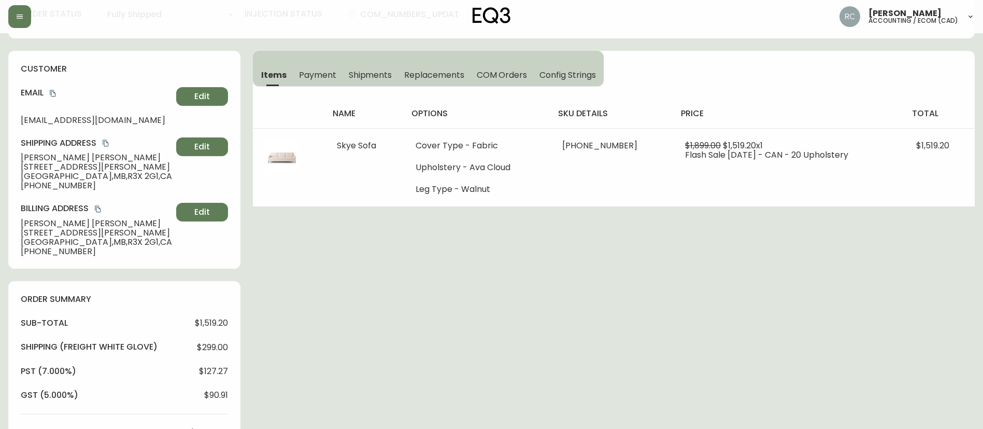
scroll to position [207, 0]
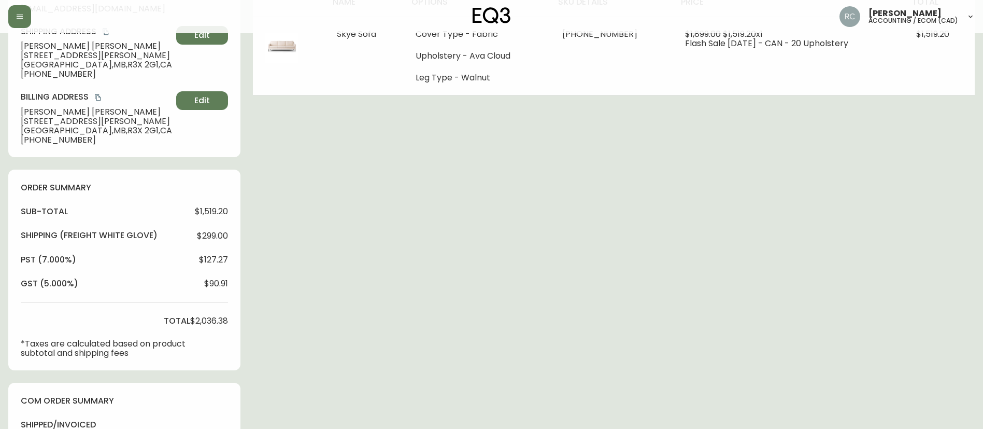
click at [217, 231] on span "$299.00" at bounding box center [212, 235] width 31 height 9
copy span "299.00"
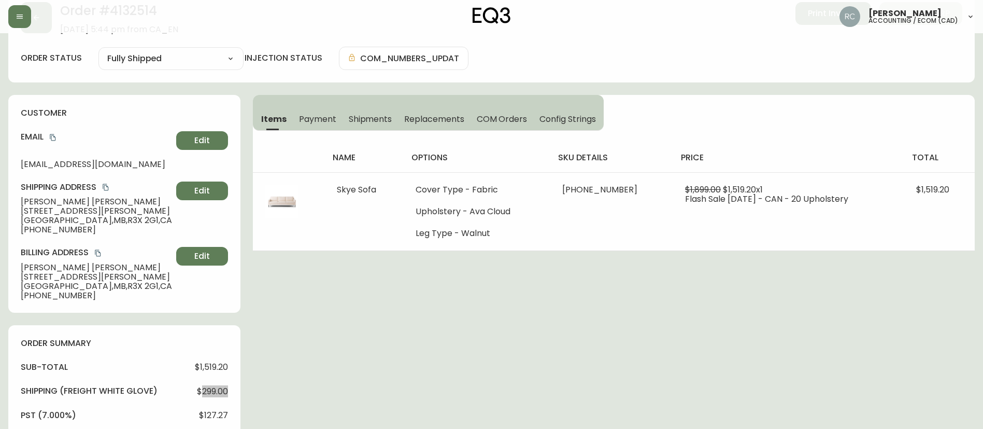
scroll to position [0, 0]
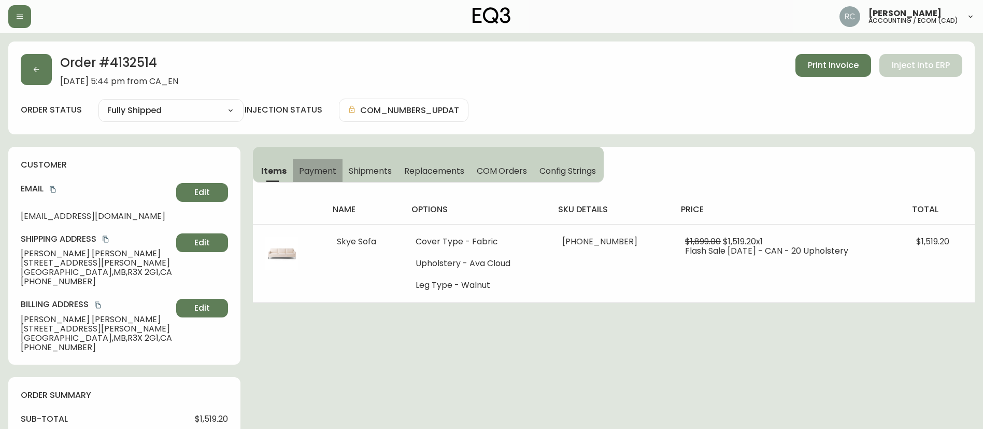
drag, startPoint x: 325, startPoint y: 172, endPoint x: 445, endPoint y: 193, distance: 121.1
click at [325, 173] on span "Payment" at bounding box center [317, 170] width 37 height 11
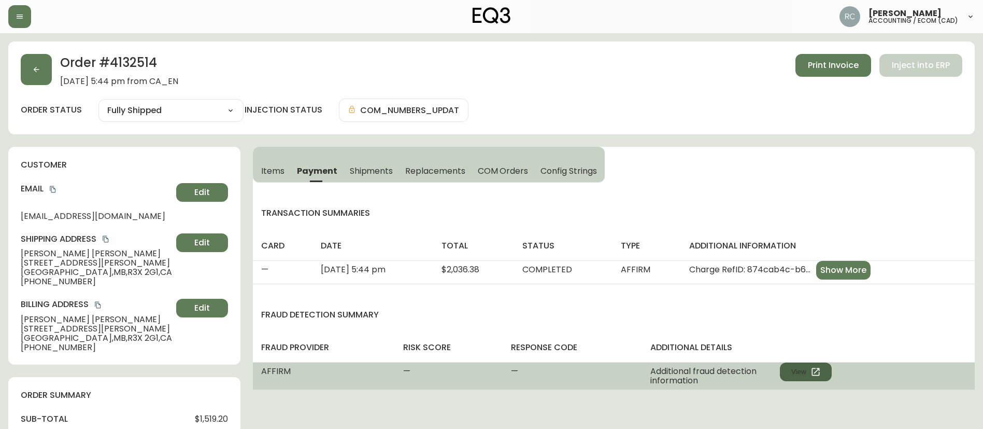
click at [790, 376] on button "View" at bounding box center [806, 371] width 52 height 19
click at [821, 371] on icon "button" at bounding box center [815, 371] width 10 height 10
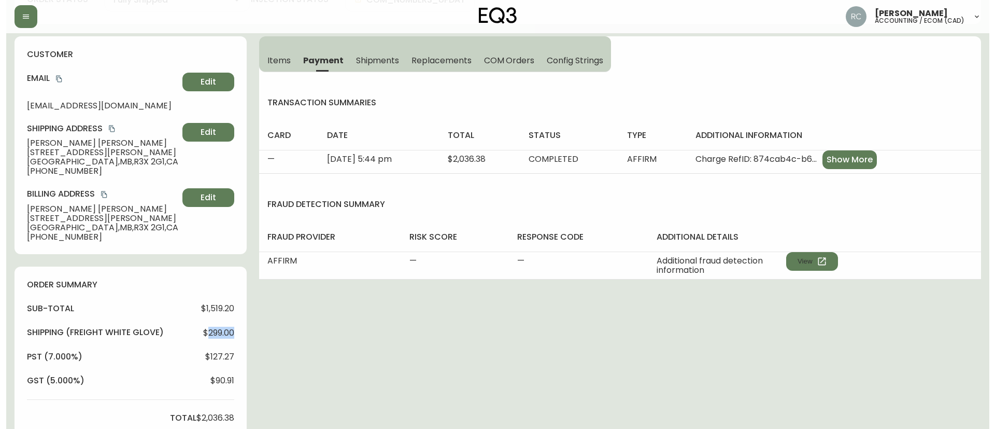
scroll to position [311, 0]
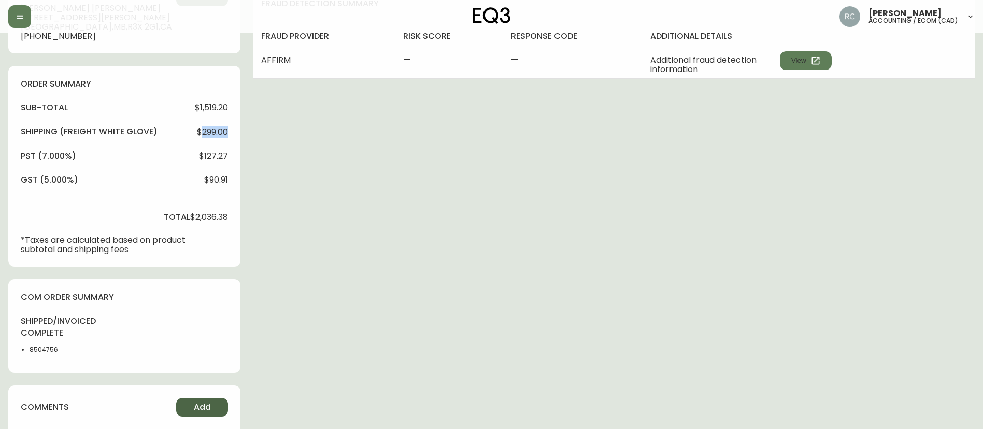
click at [215, 402] on button "Add" at bounding box center [202, 406] width 52 height 19
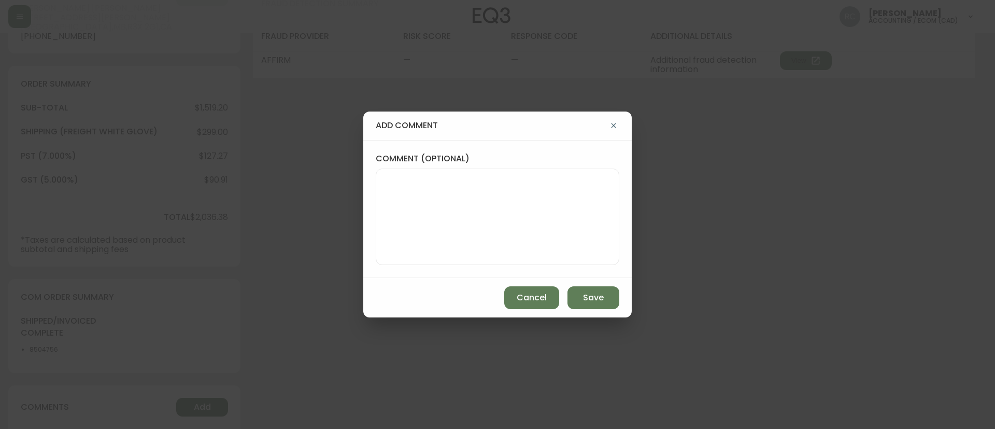
click at [589, 243] on textarea "comment (optional)" at bounding box center [497, 216] width 226 height 83
paste textarea "SF REFUND AS COMPENSATION FOR DELAY TICKET# 814360 ORD# 4132514 SUBTOTAL: $299.…"
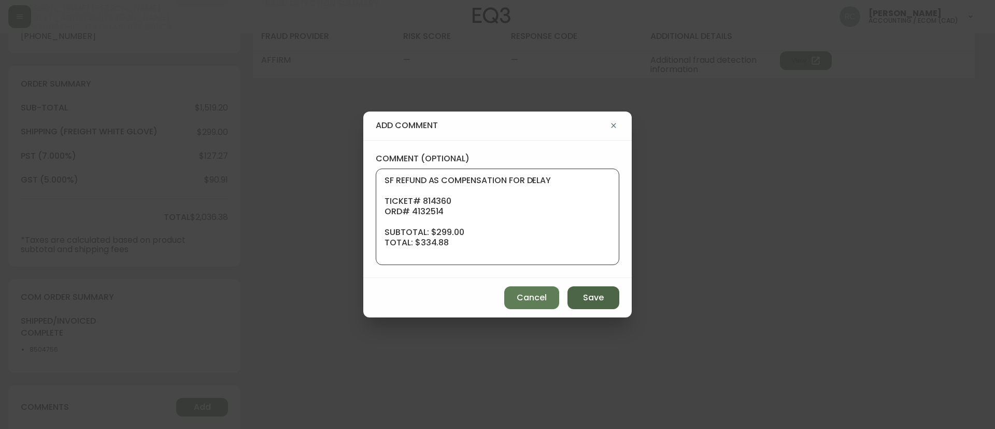
scroll to position [73, 0]
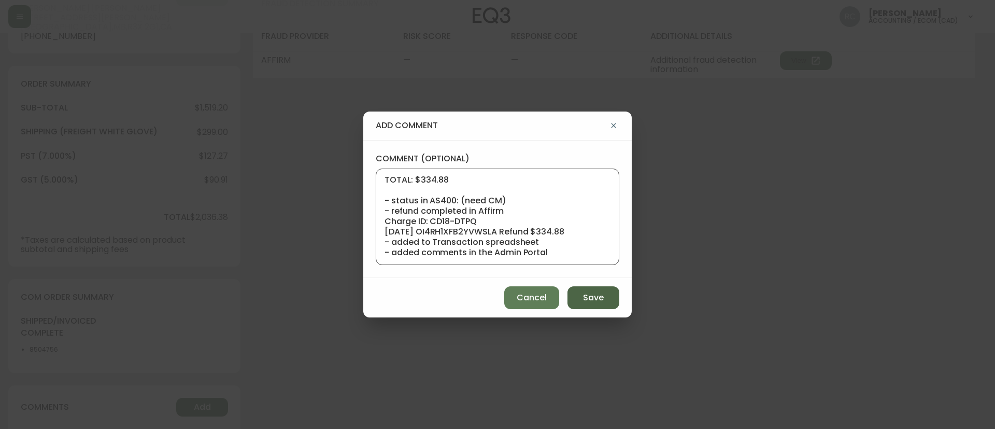
type textarea "SF REFUND AS COMPENSATION FOR DELAY TICKET# 814360 ORD# 4132514 SUBTOTAL: $299.…"
click at [603, 289] on button "Save" at bounding box center [593, 297] width 52 height 23
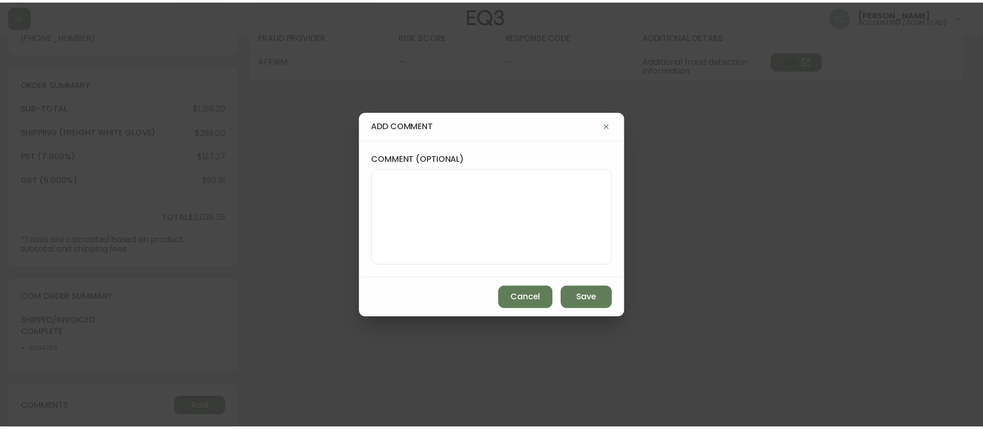
scroll to position [0, 0]
